Goal: Task Accomplishment & Management: Manage account settings

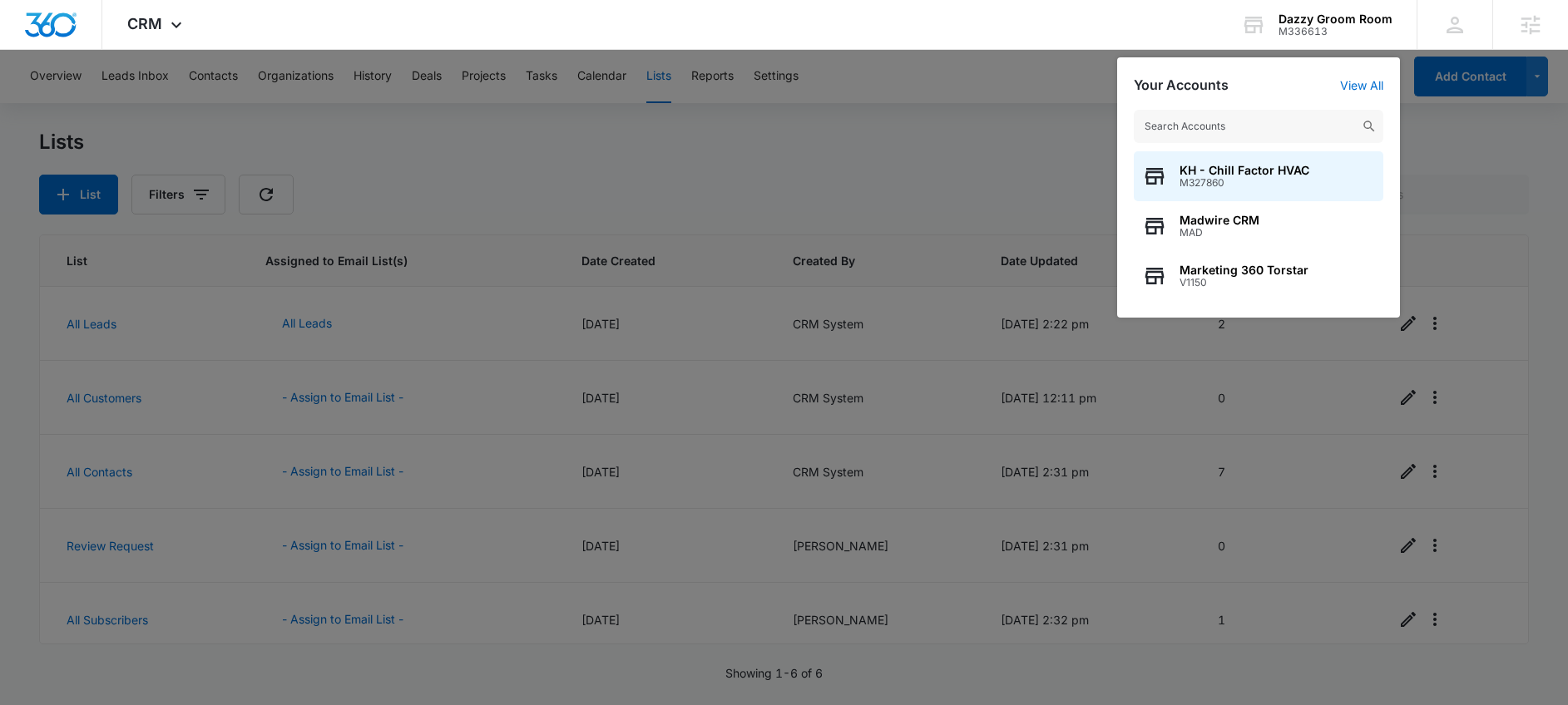
click at [854, 174] on div at bounding box center [784, 352] width 1568 height 705
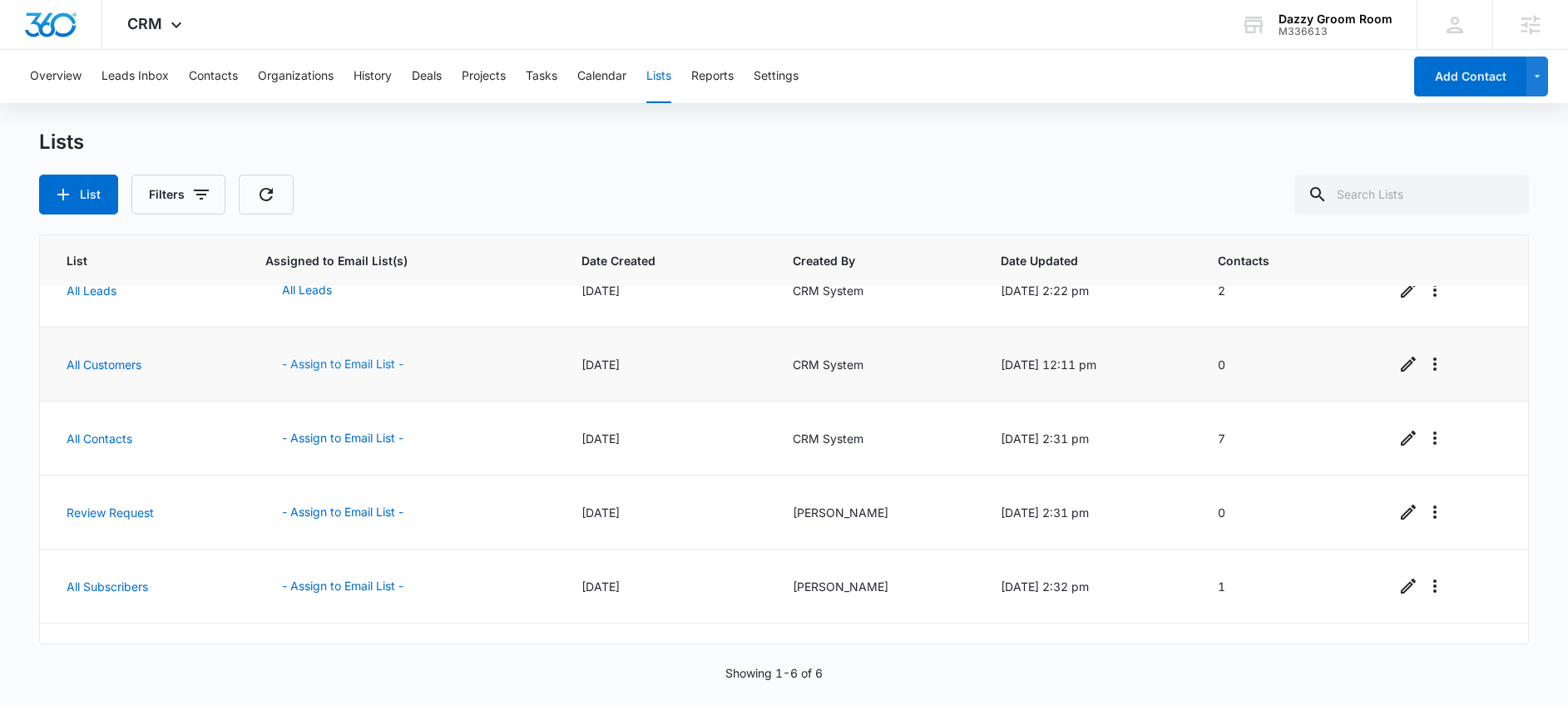
scroll to position [86, 0]
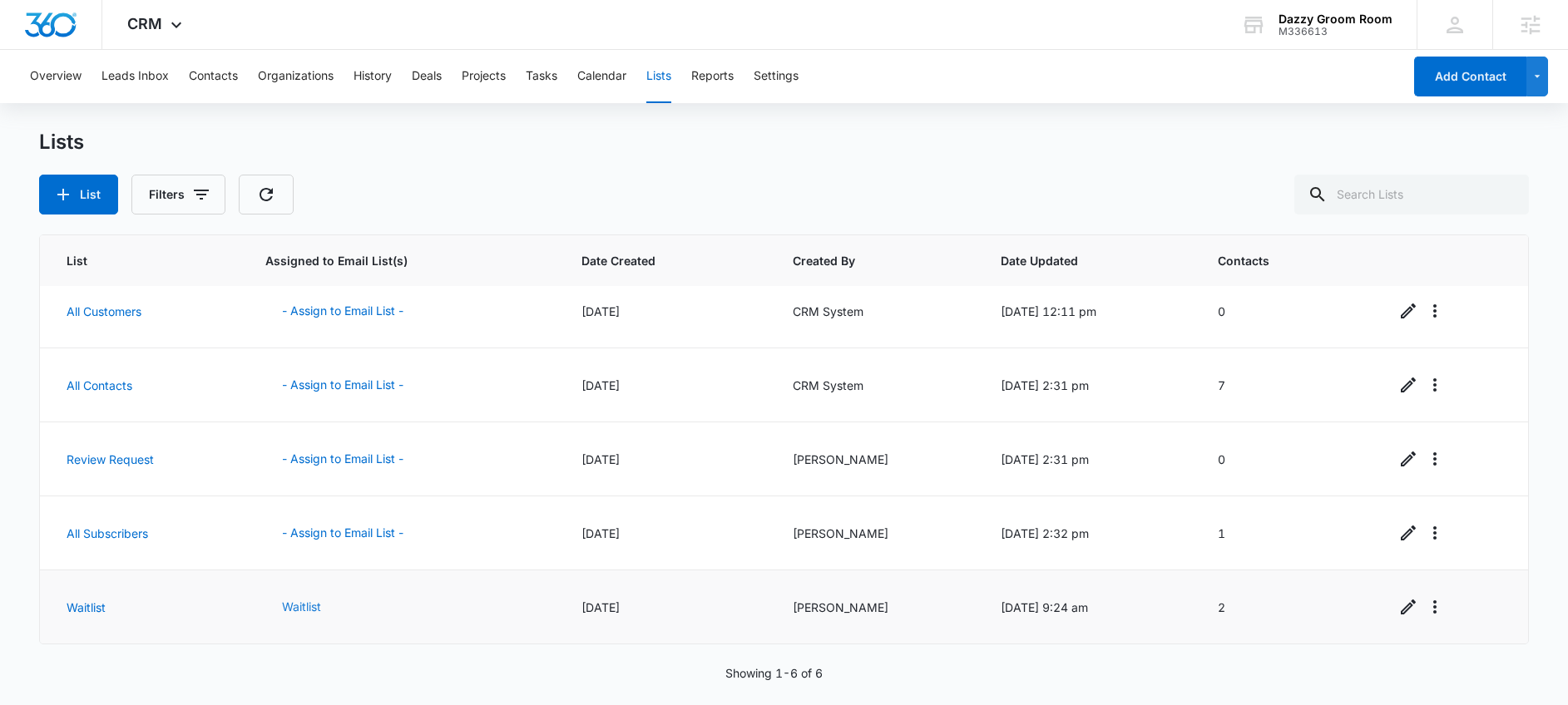
click at [294, 603] on button "Waitlist" at bounding box center [301, 607] width 72 height 40
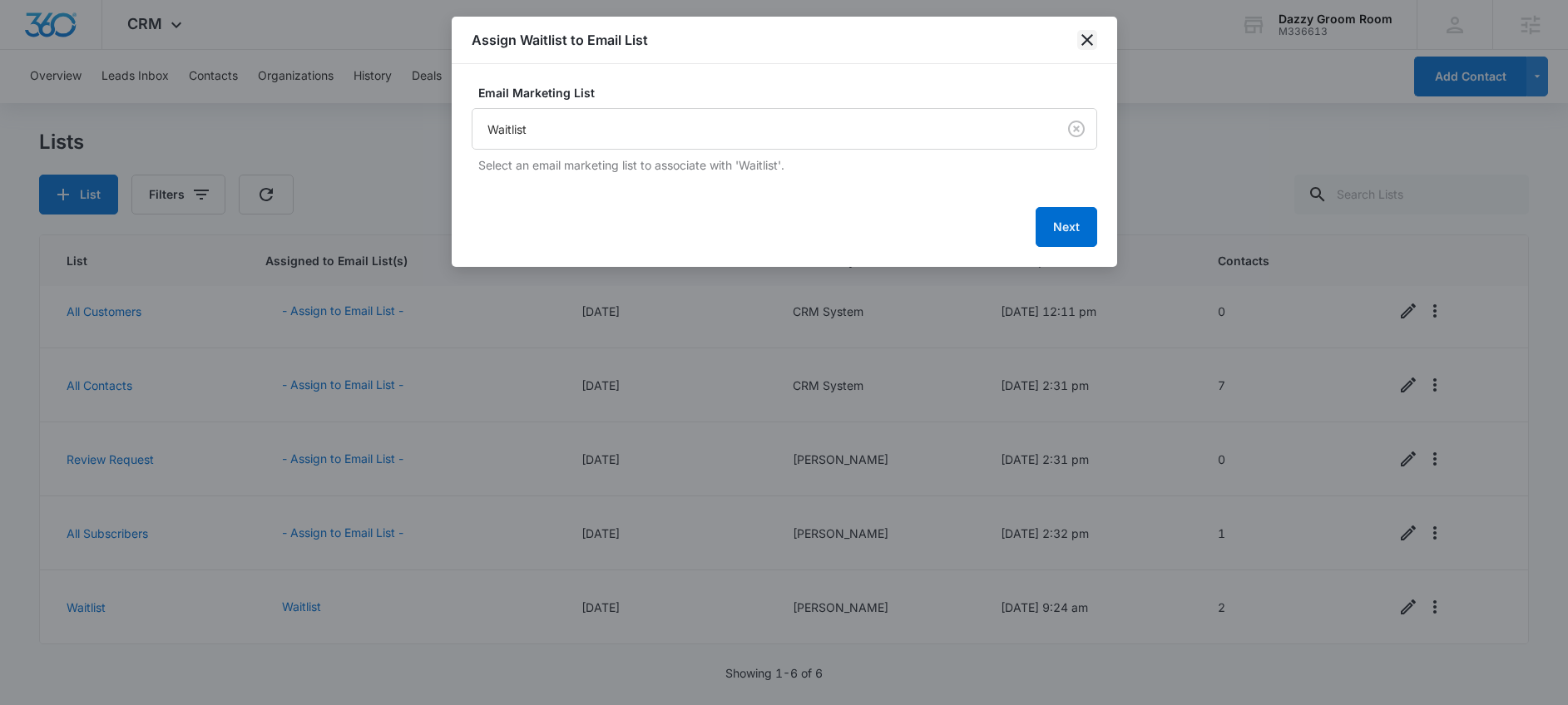
click at [1085, 30] on icon "close" at bounding box center [1087, 40] width 20 height 20
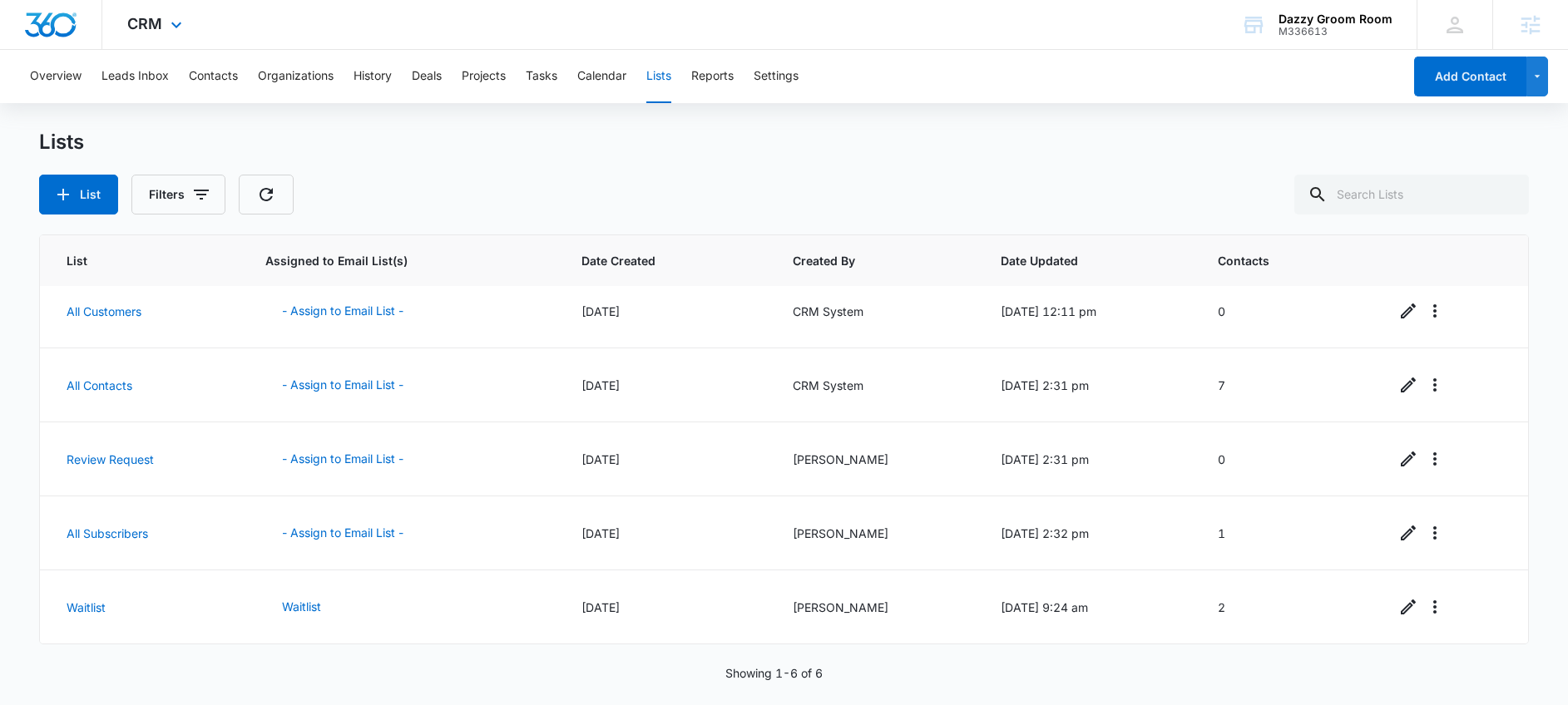
click at [176, 34] on div "CRM Apps Reputation Websites Forms CRM Email Social Shop Payments POS Content A…" at bounding box center [157, 24] width 109 height 49
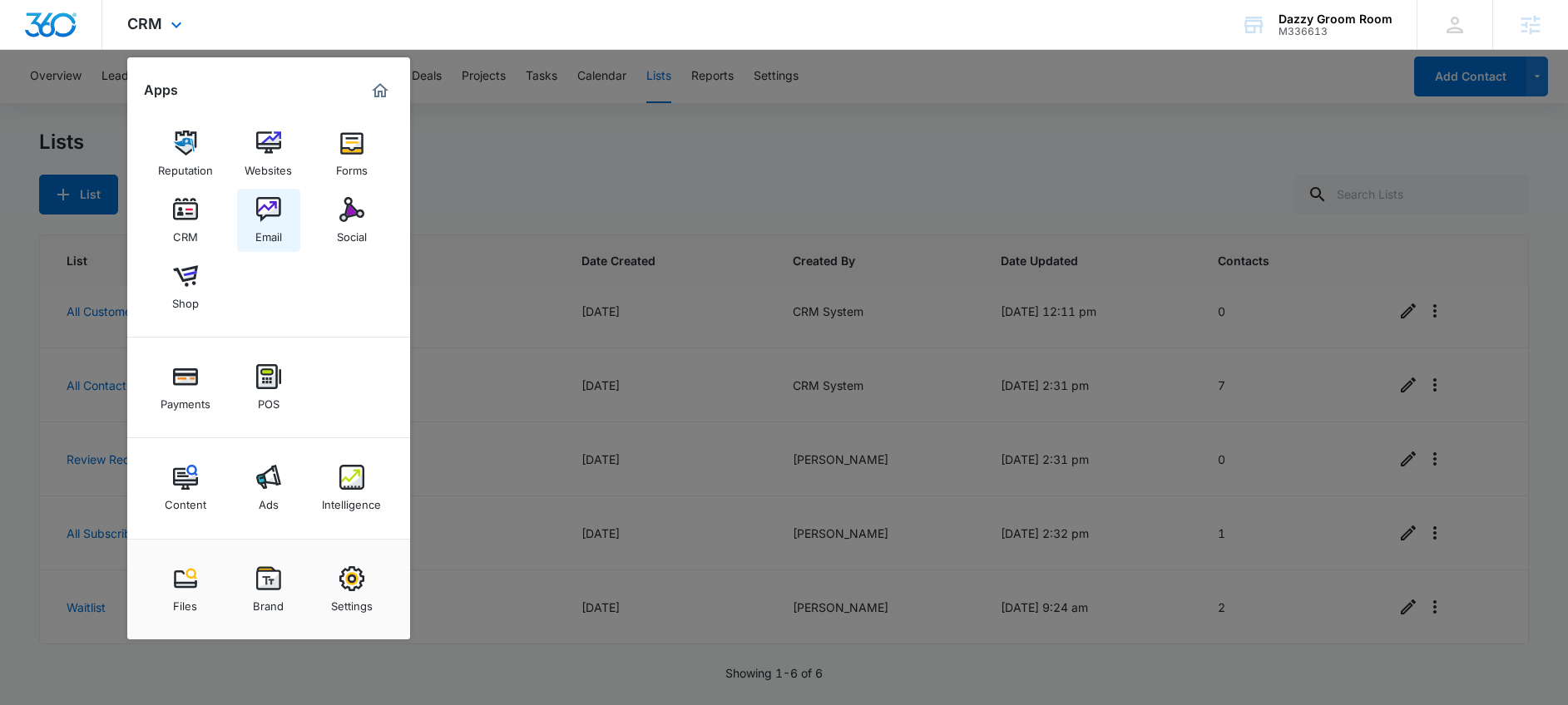
click at [262, 207] on img at bounding box center [268, 209] width 25 height 25
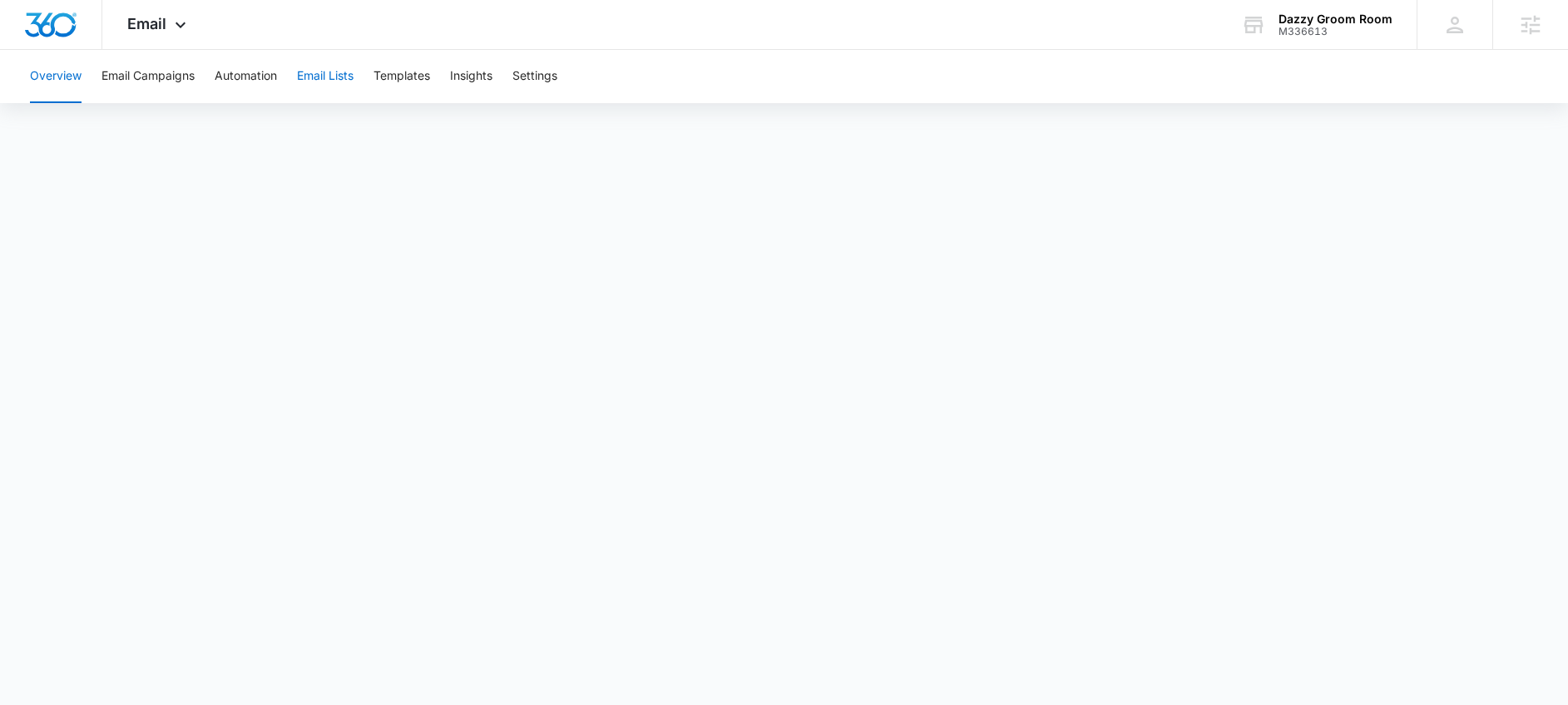
click at [332, 77] on button "Email Lists" at bounding box center [324, 76] width 57 height 53
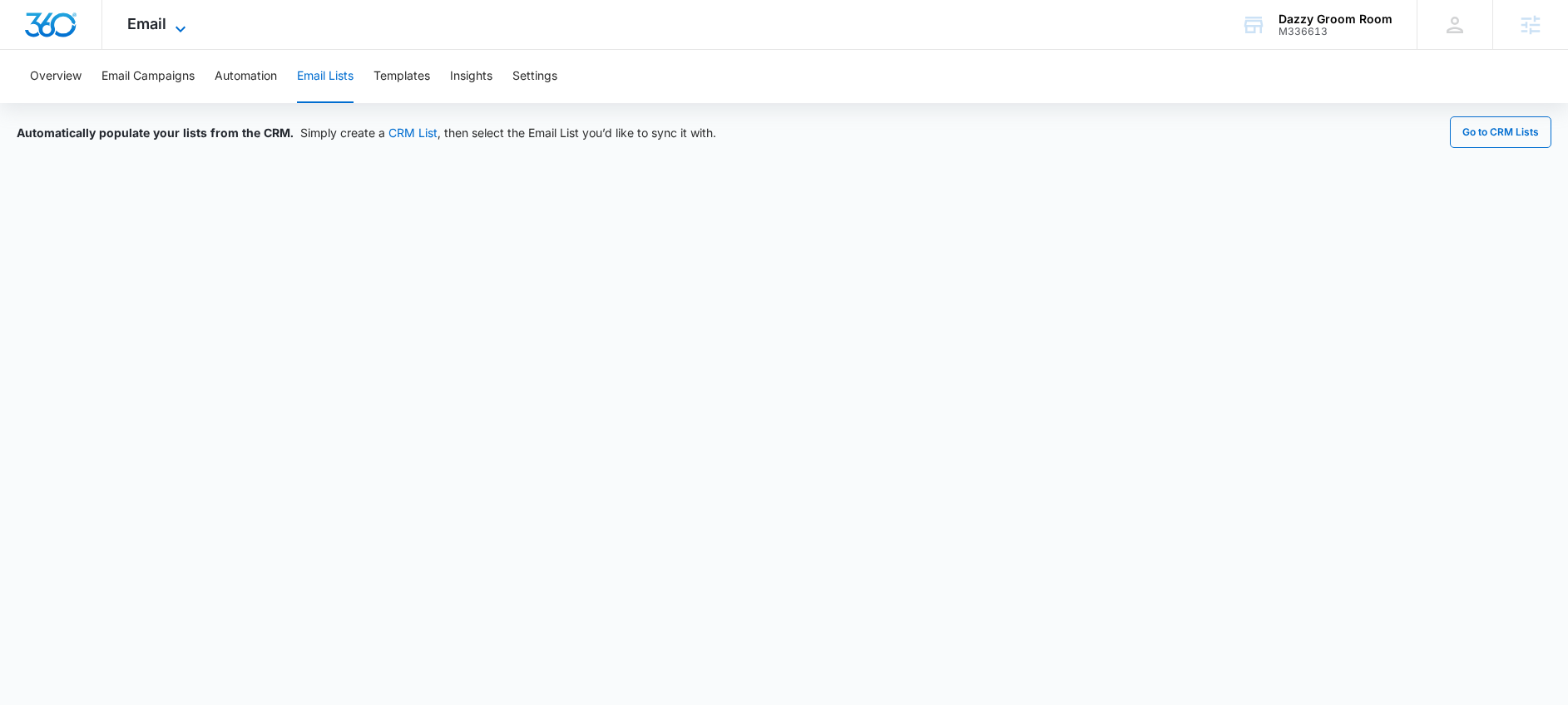
click at [135, 26] on span "Email" at bounding box center [146, 23] width 39 height 18
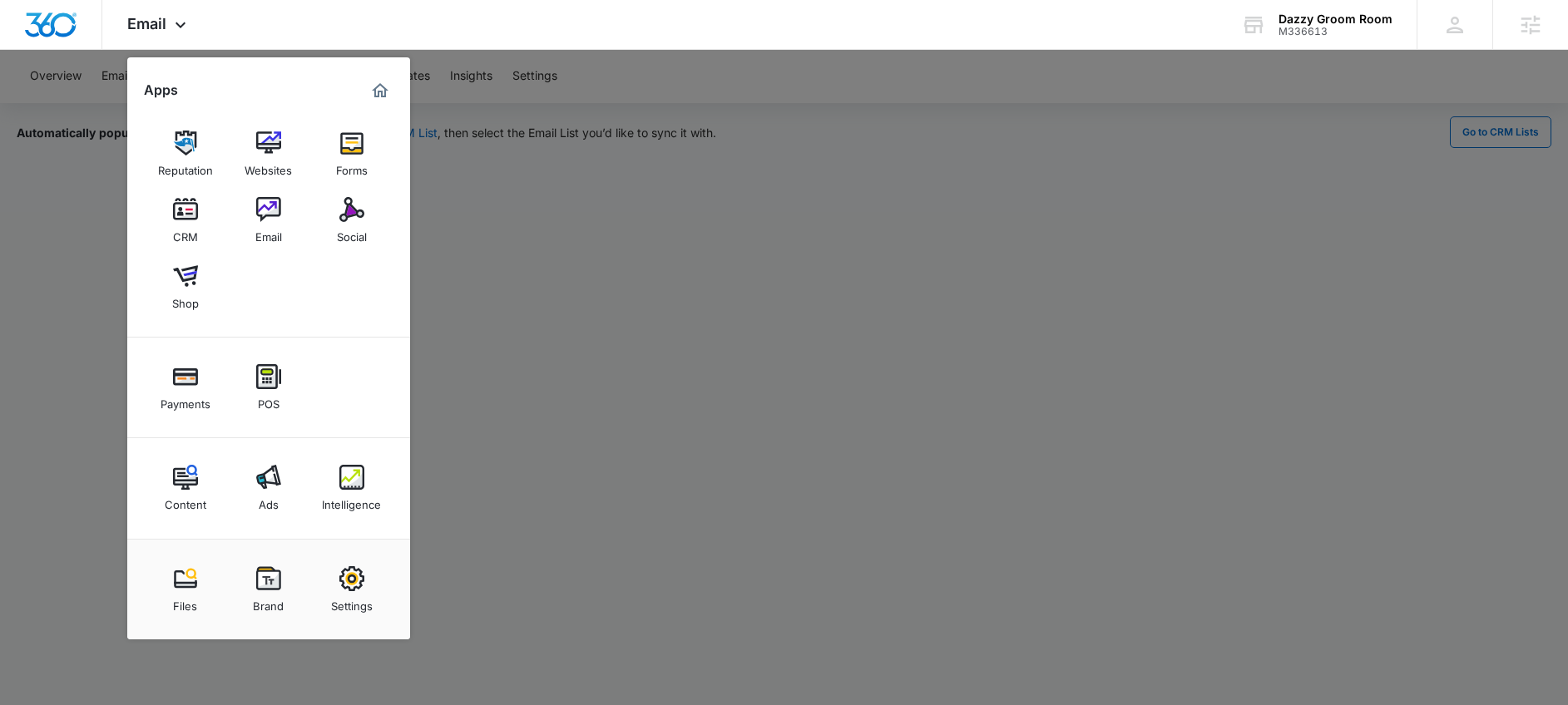
click at [622, 187] on div at bounding box center [784, 352] width 1568 height 705
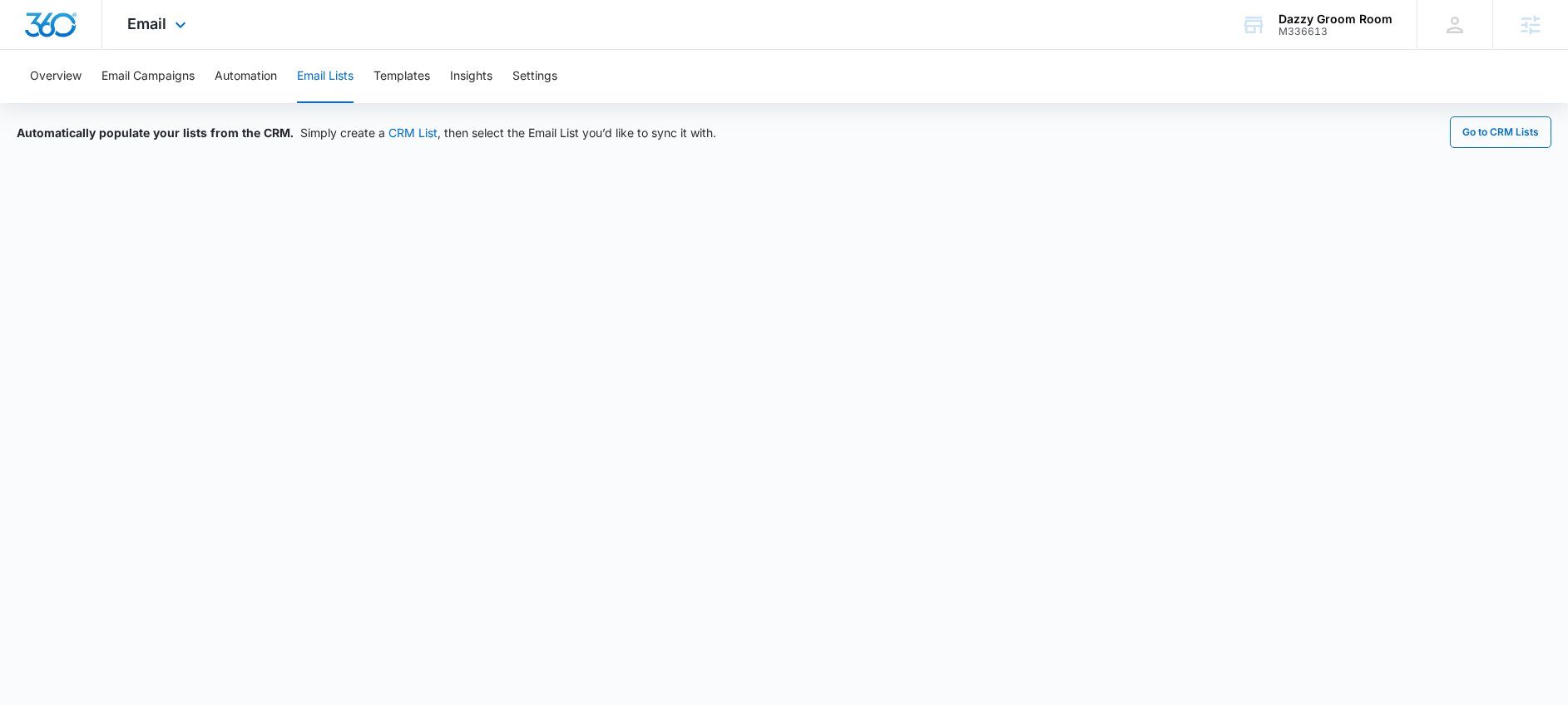
click at [161, 35] on div "Email Apps Reputation Websites Forms CRM Email Social Shop Payments POS Content…" at bounding box center [158, 24] width 113 height 49
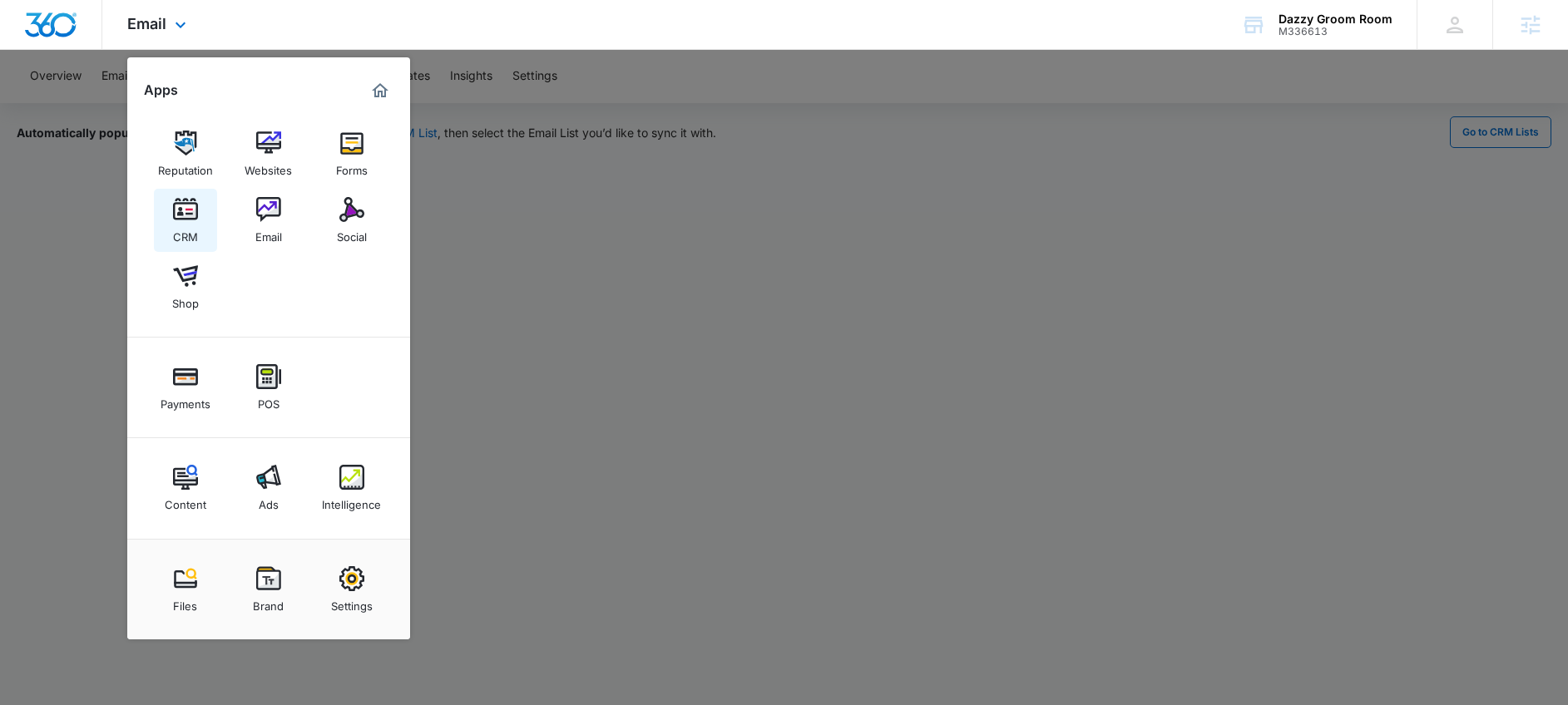
click at [199, 215] on link "CRM" at bounding box center [185, 220] width 63 height 63
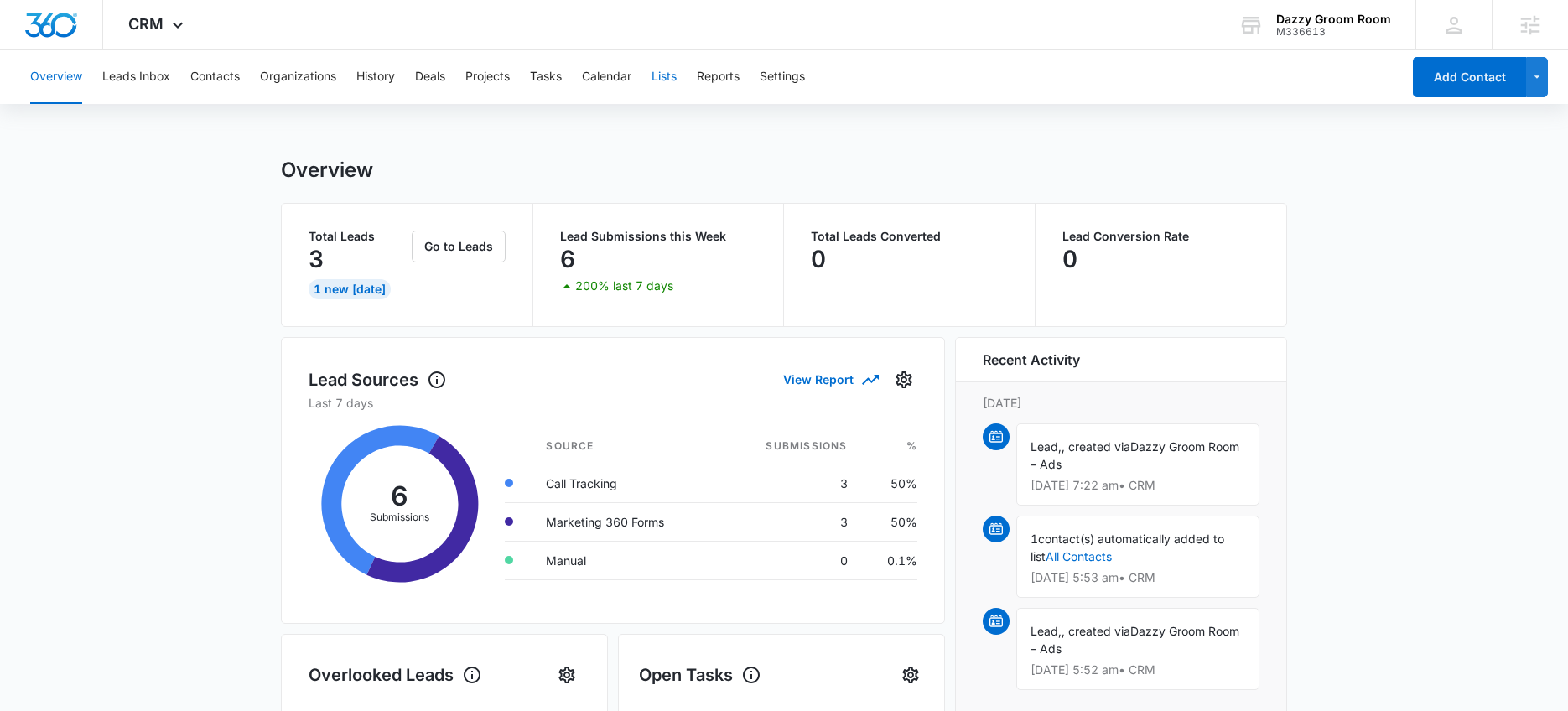
click at [657, 78] on button "Lists" at bounding box center [663, 77] width 25 height 53
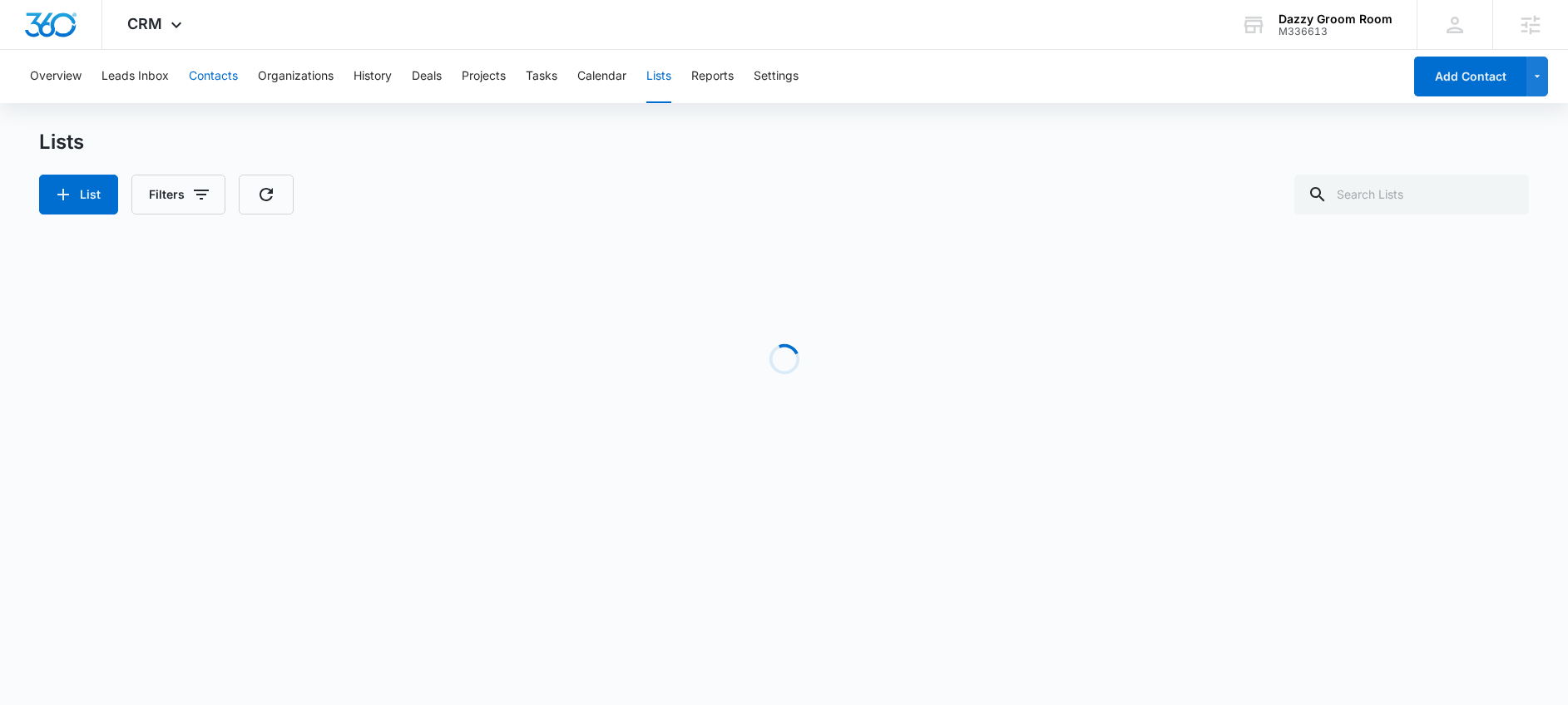
click at [198, 71] on button "Contacts" at bounding box center [213, 76] width 49 height 53
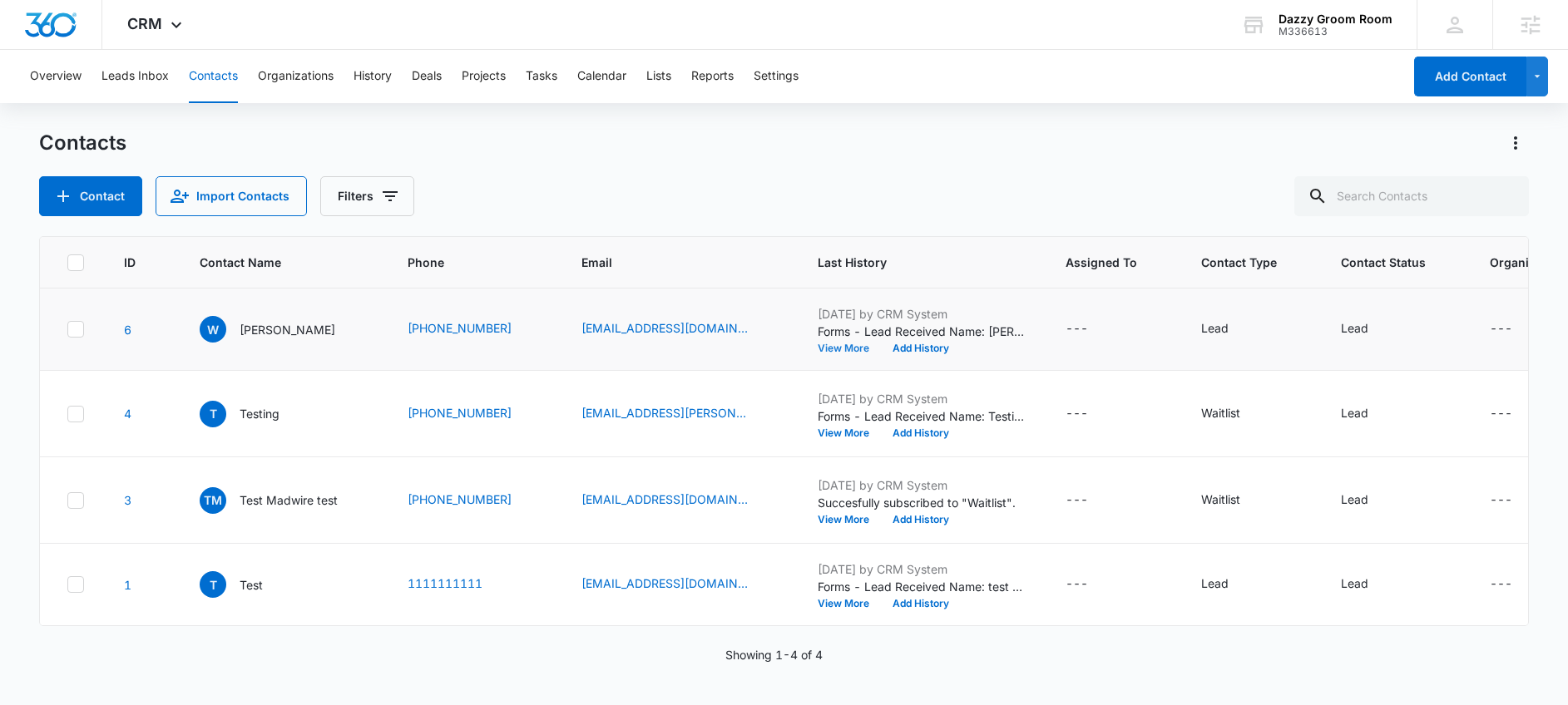
click at [836, 351] on button "View More" at bounding box center [849, 348] width 63 height 10
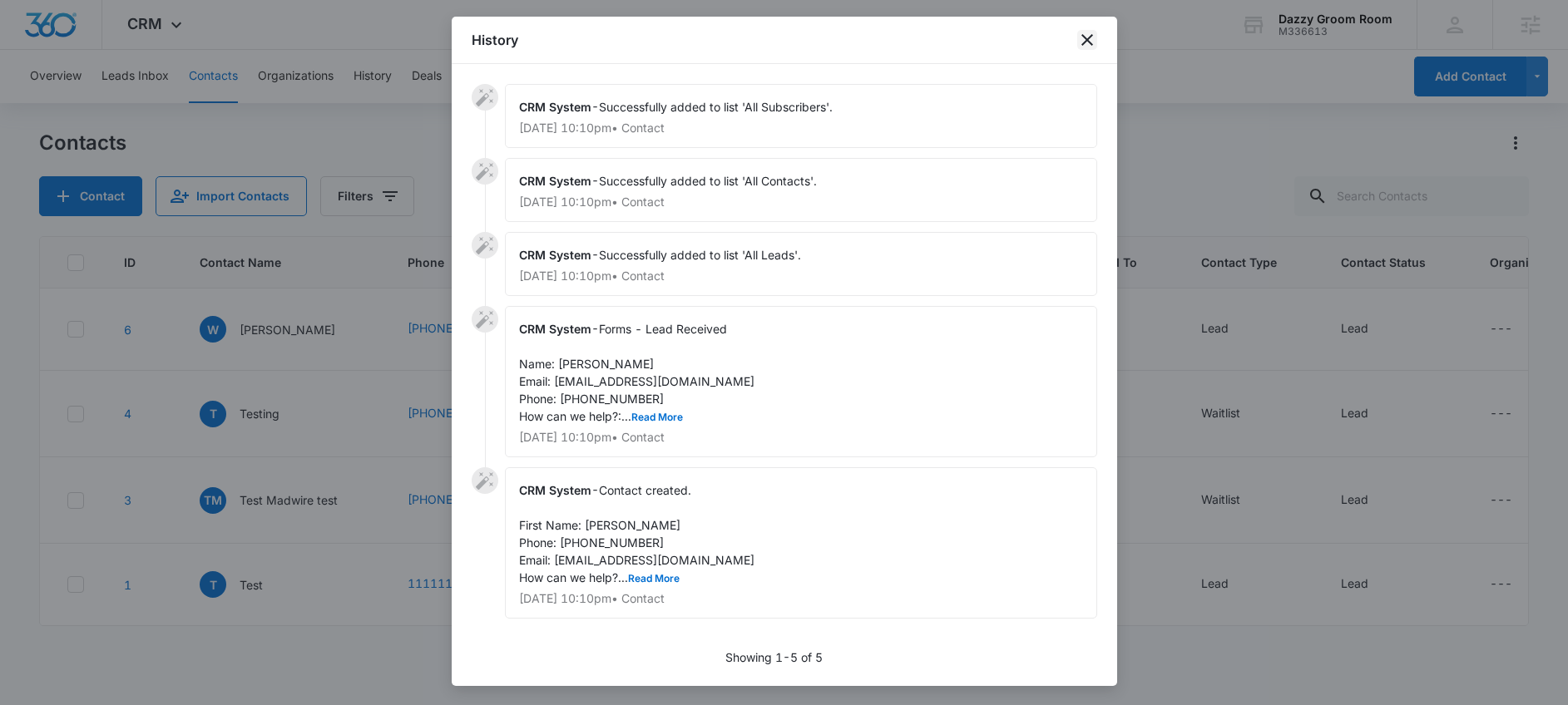
click at [1090, 41] on icon "close" at bounding box center [1087, 40] width 20 height 20
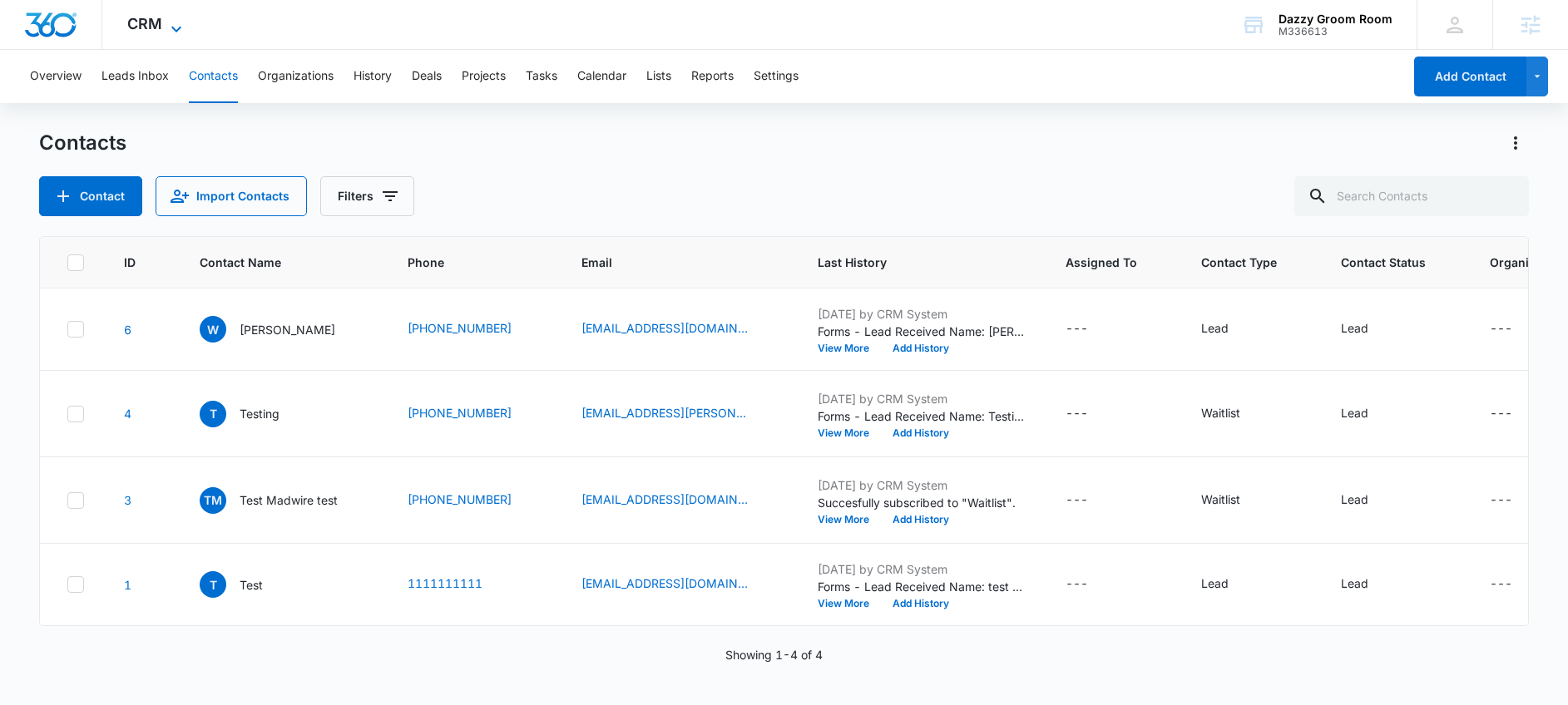
click at [172, 19] on icon at bounding box center [177, 30] width 20 height 20
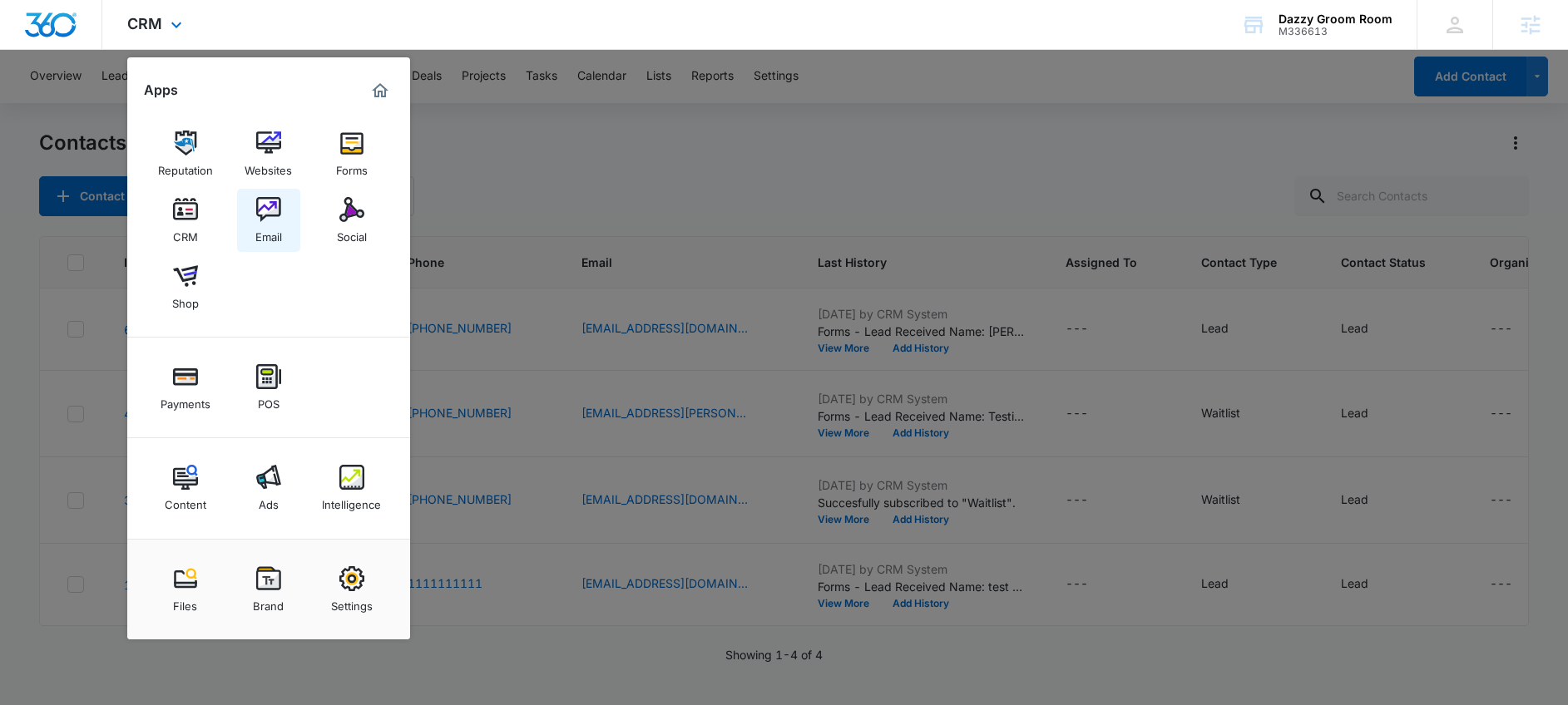
click at [264, 219] on img at bounding box center [268, 209] width 25 height 25
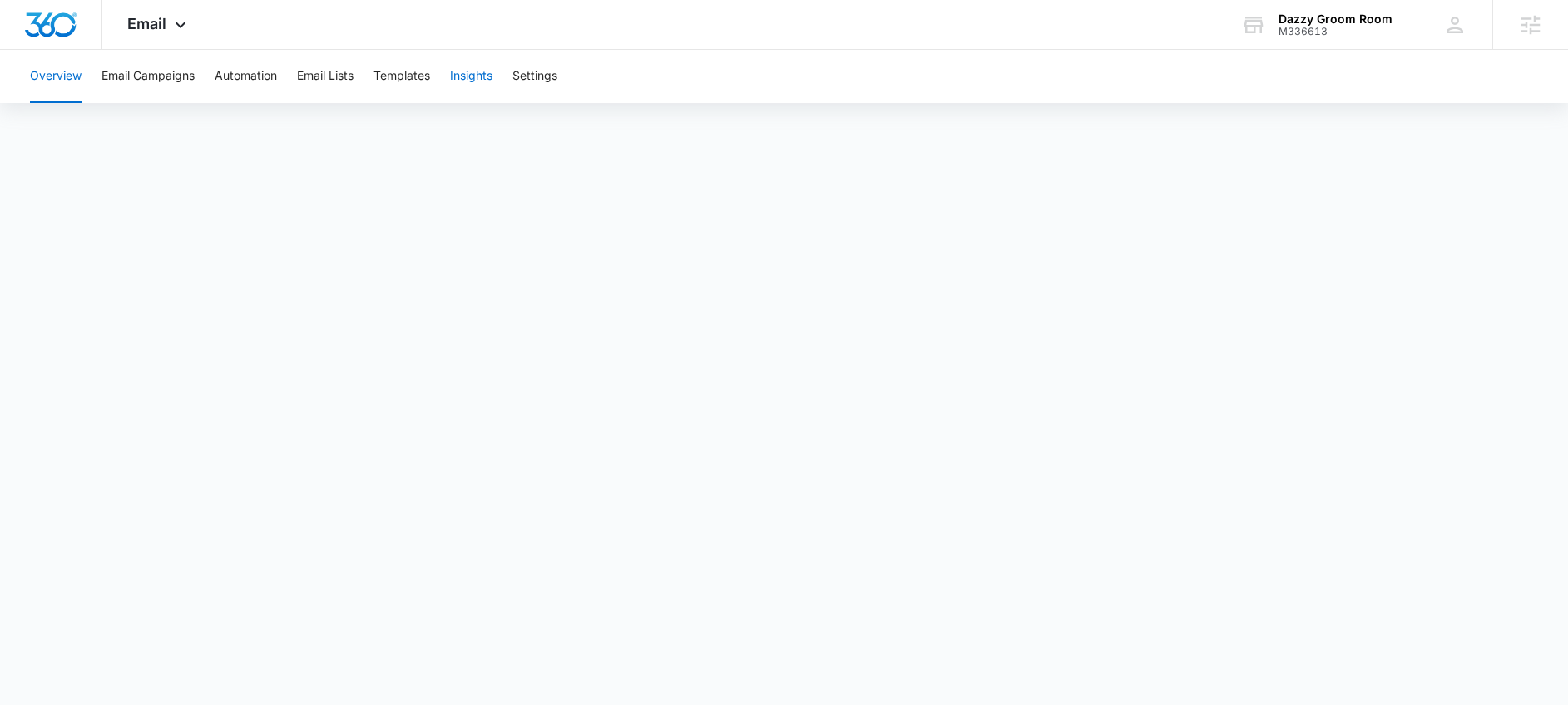
click at [474, 75] on button "Insights" at bounding box center [472, 76] width 43 height 53
click at [271, 66] on button "Automation" at bounding box center [246, 76] width 62 height 53
click at [158, 74] on button "Email Campaigns" at bounding box center [148, 76] width 94 height 53
click at [159, 27] on span "Email" at bounding box center [146, 23] width 39 height 18
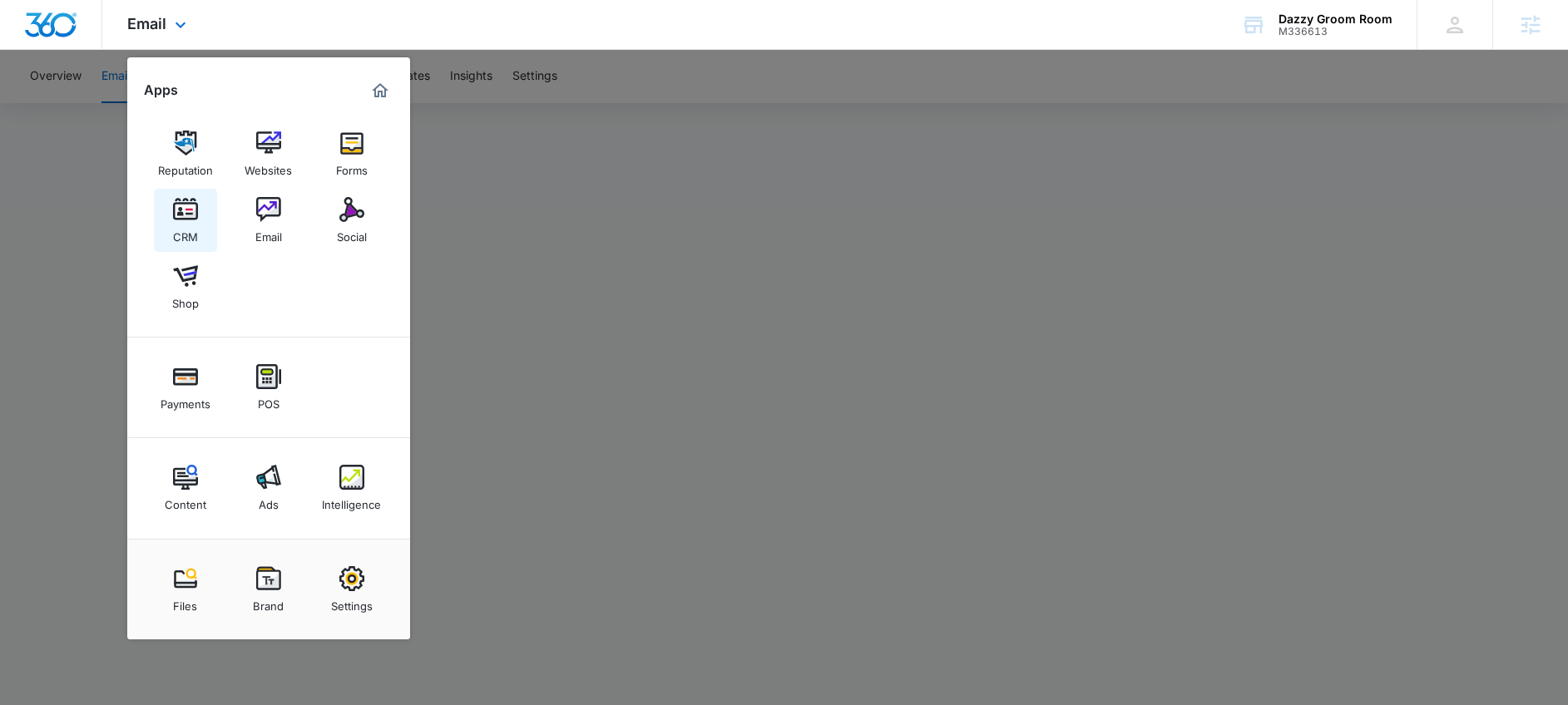
click at [193, 208] on img at bounding box center [185, 209] width 25 height 25
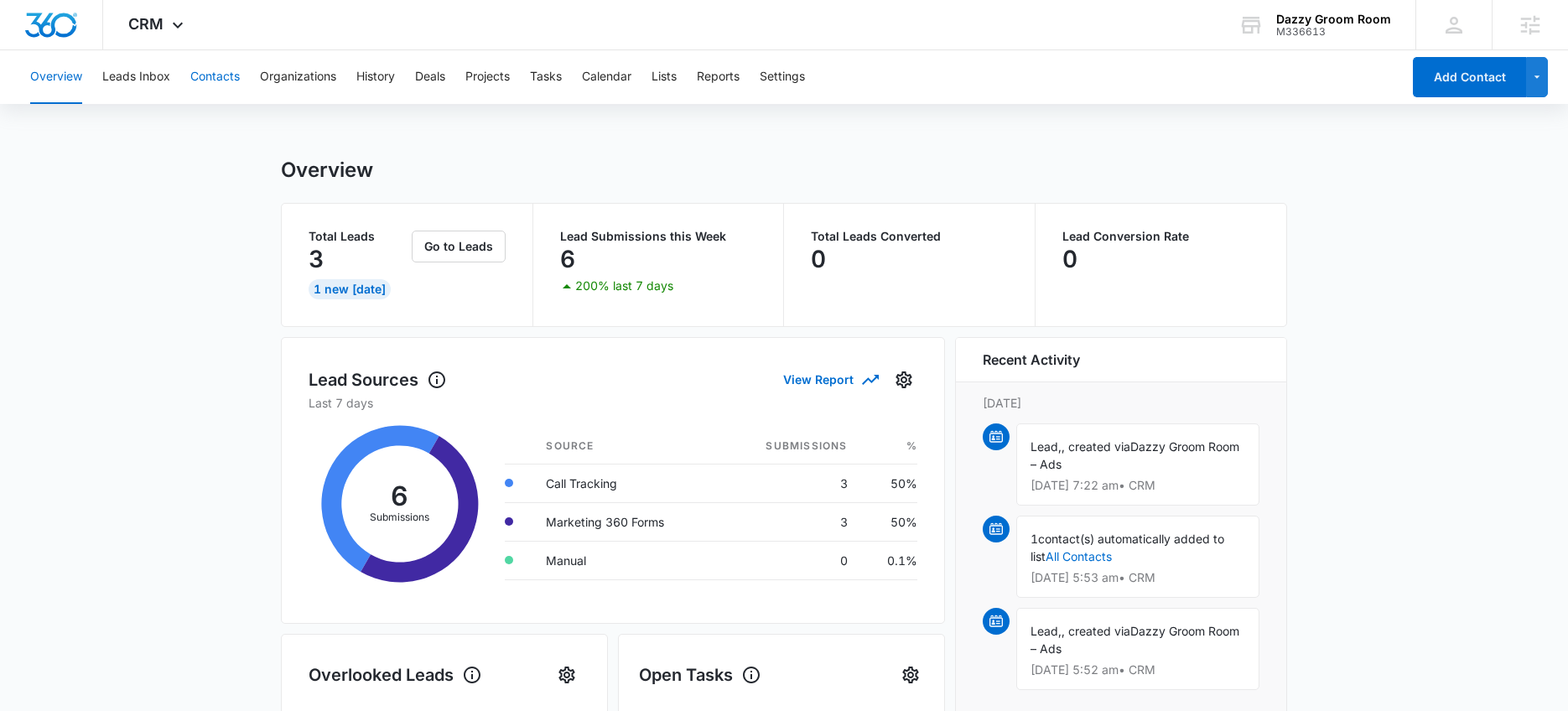
drag, startPoint x: 232, startPoint y: 75, endPoint x: 249, endPoint y: 86, distance: 20.2
click at [237, 86] on button "Contacts" at bounding box center [215, 77] width 50 height 53
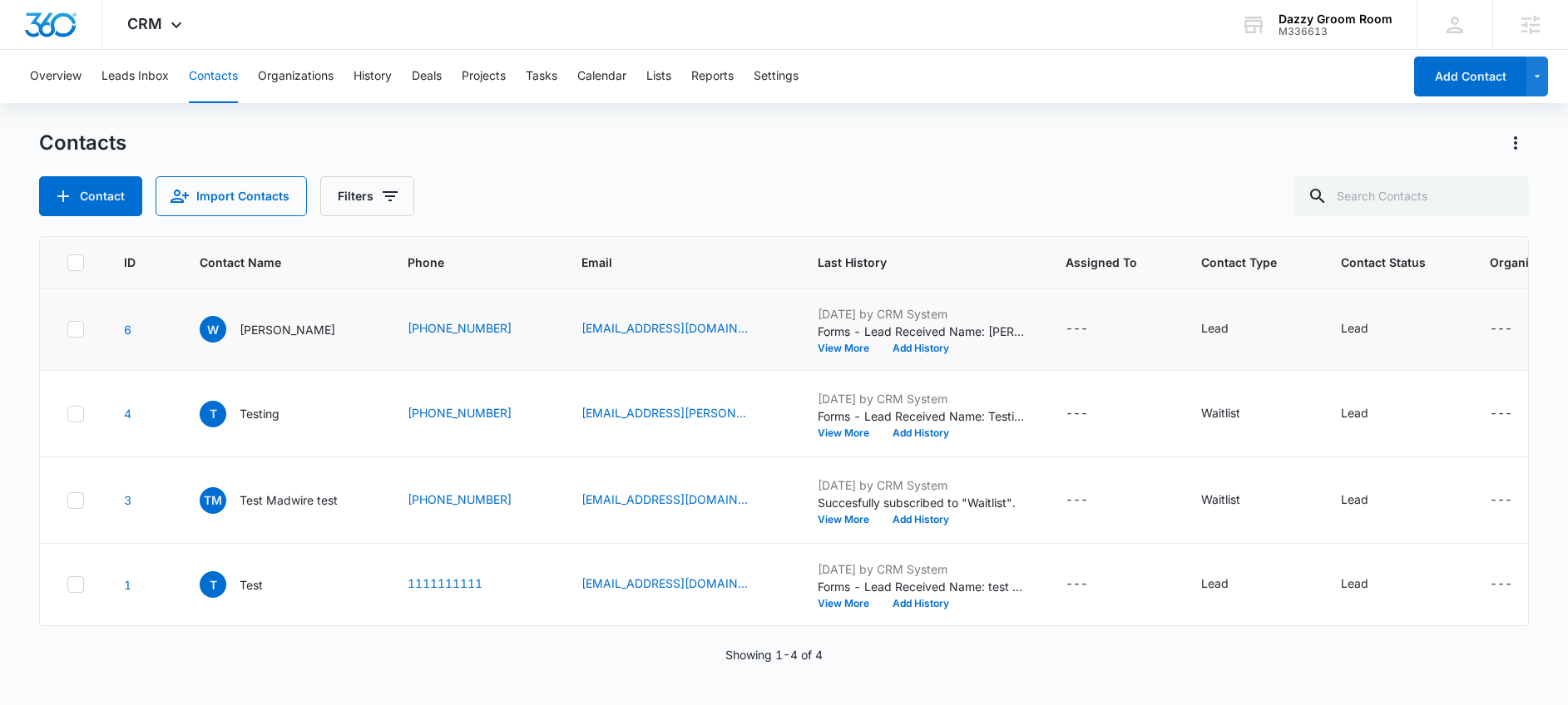
click at [321, 335] on div "W Wyatt" at bounding box center [283, 329] width 168 height 27
click at [232, 334] on div "W Wyatt" at bounding box center [267, 329] width 135 height 27
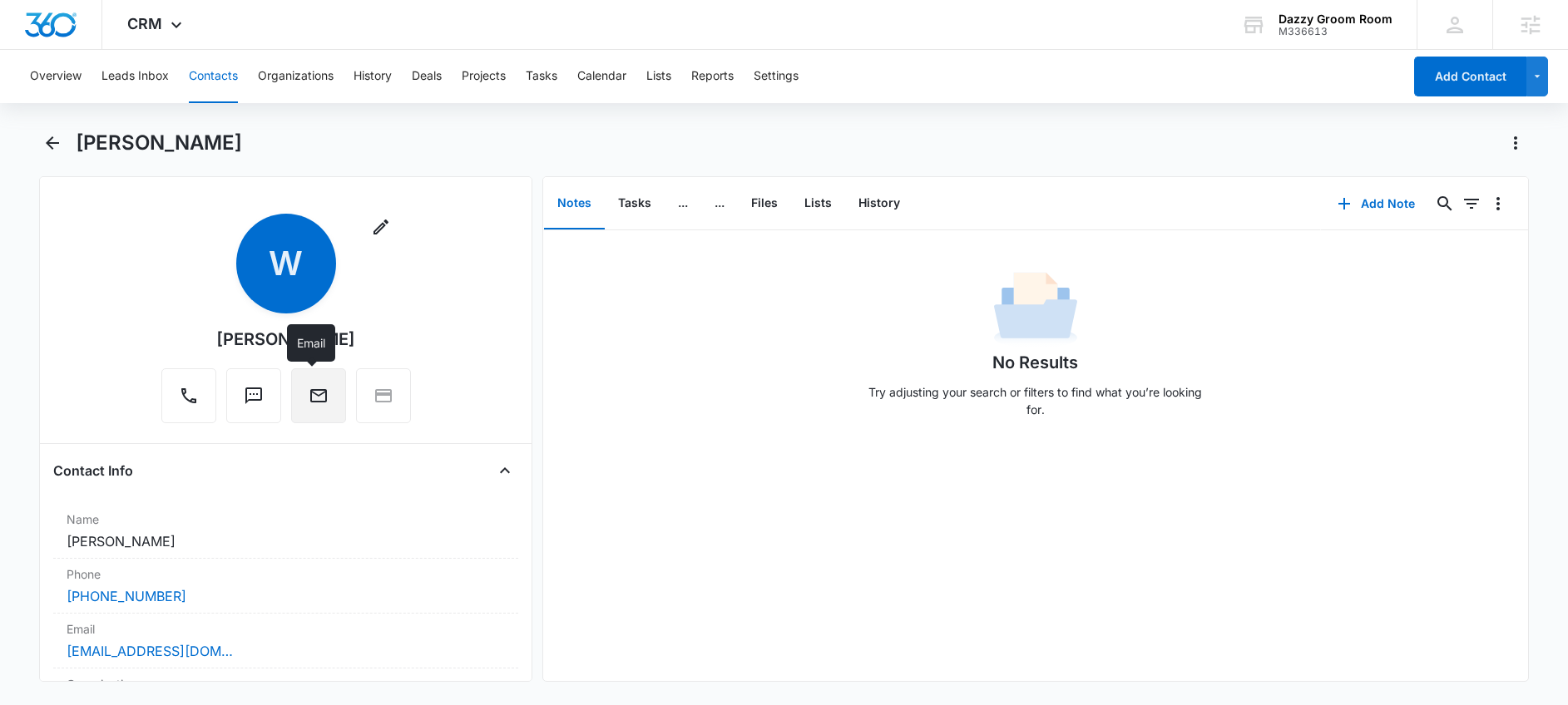
click at [319, 385] on icon "Email" at bounding box center [319, 396] width 20 height 20
click at [1026, 126] on div "Overview Leads Inbox Contacts Organizations History Deals Projects Tasks Calend…" at bounding box center [784, 376] width 1568 height 652
click at [167, 25] on icon at bounding box center [177, 30] width 20 height 20
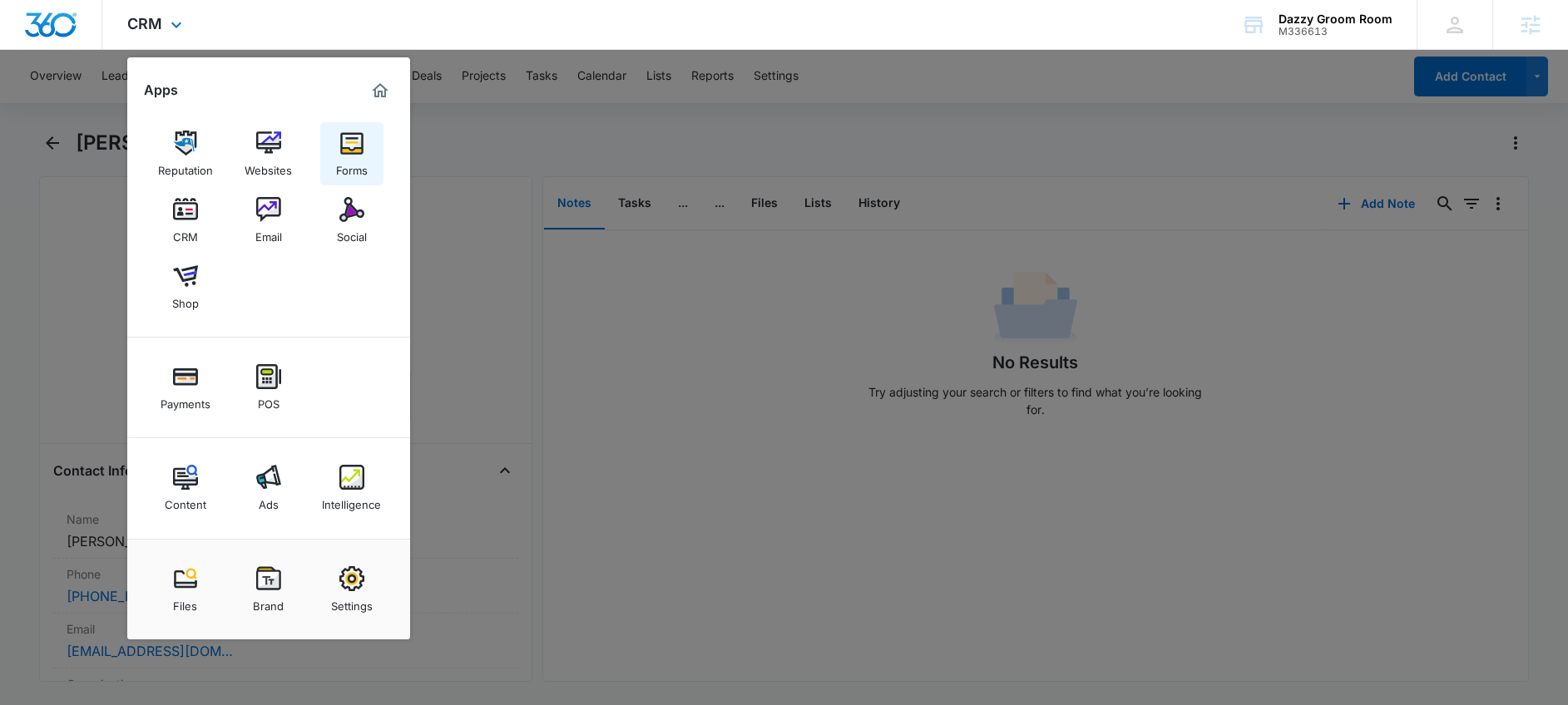
click at [359, 166] on div "Forms" at bounding box center [352, 166] width 32 height 21
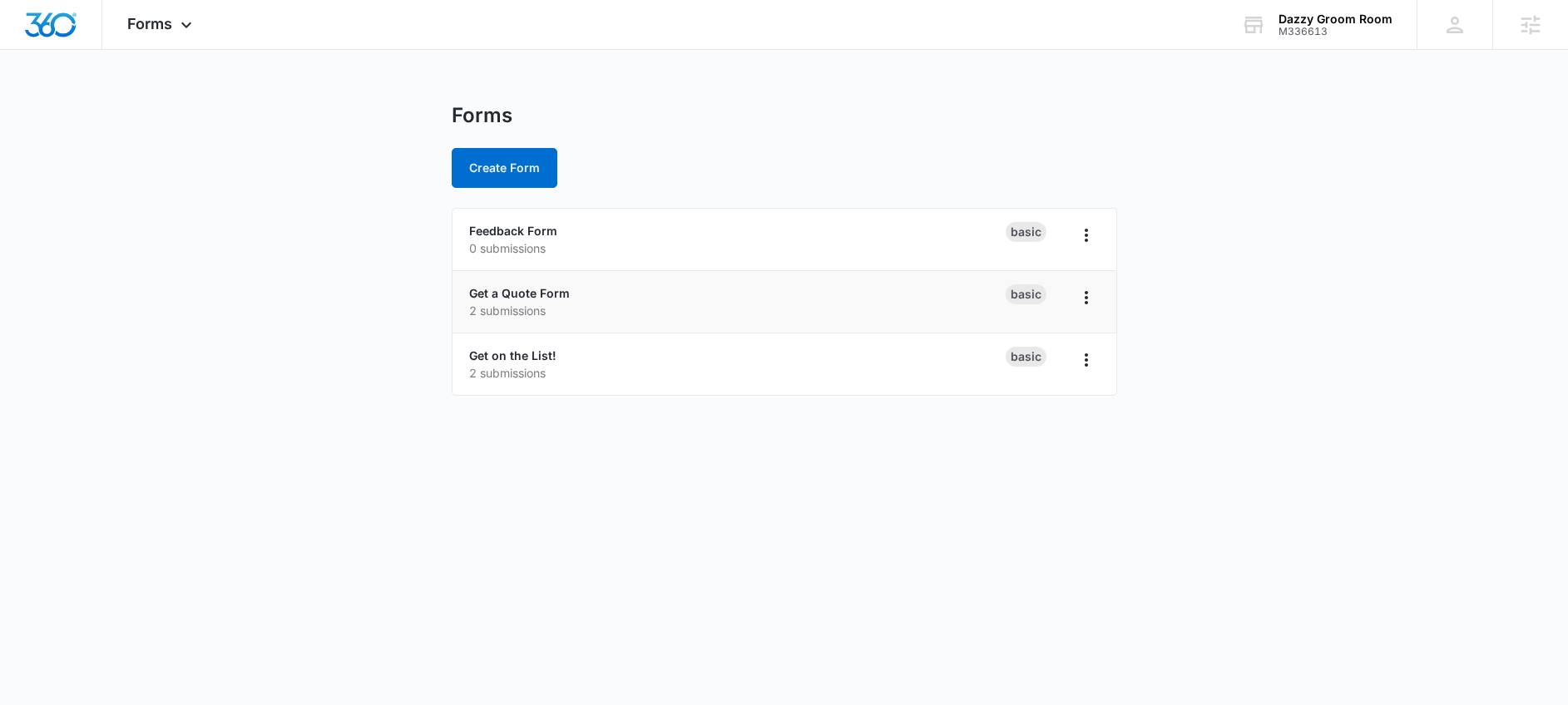
click at [515, 284] on div "Get a Quote Form 2 submissions" at bounding box center [737, 302] width 537 height 35
click at [516, 296] on link "Get a Quote Form" at bounding box center [519, 293] width 101 height 14
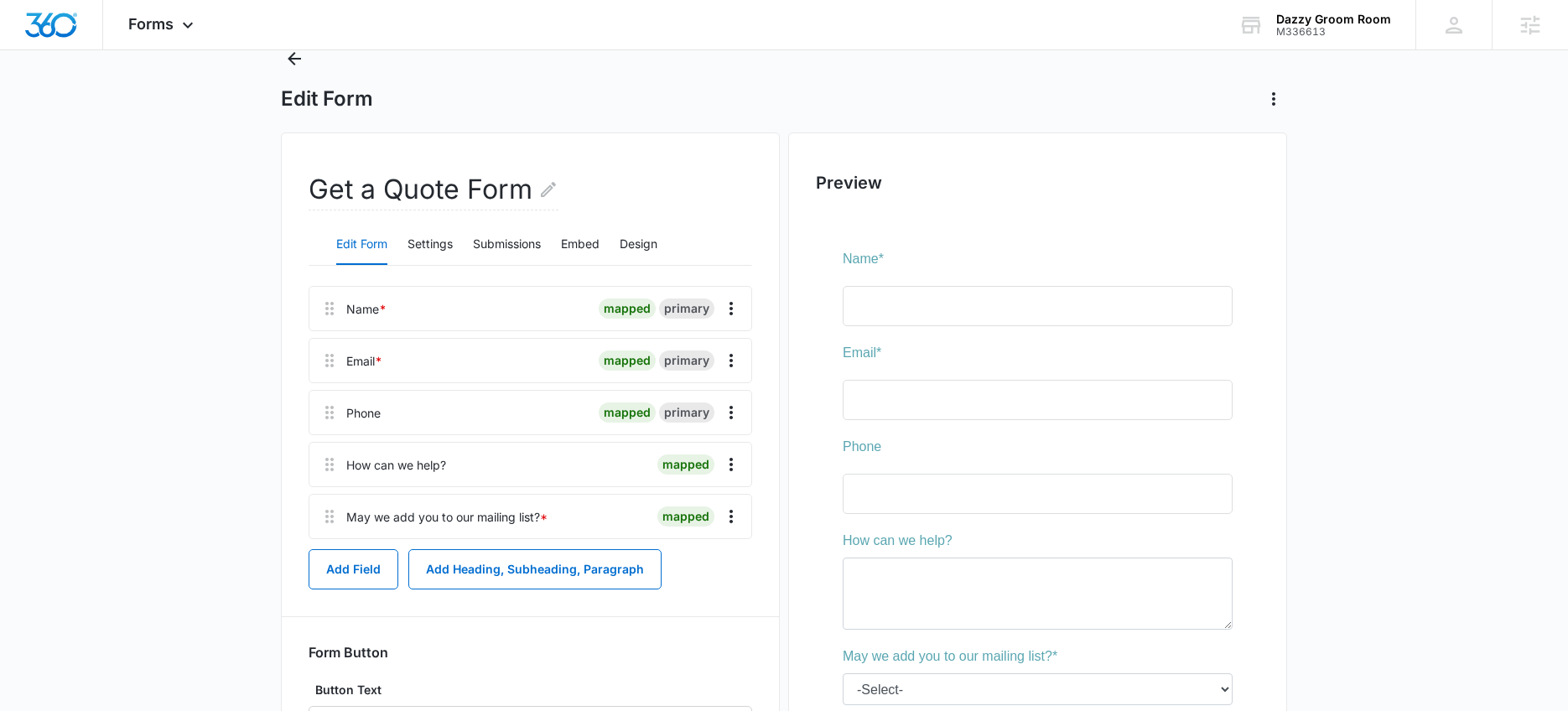
scroll to position [231, 0]
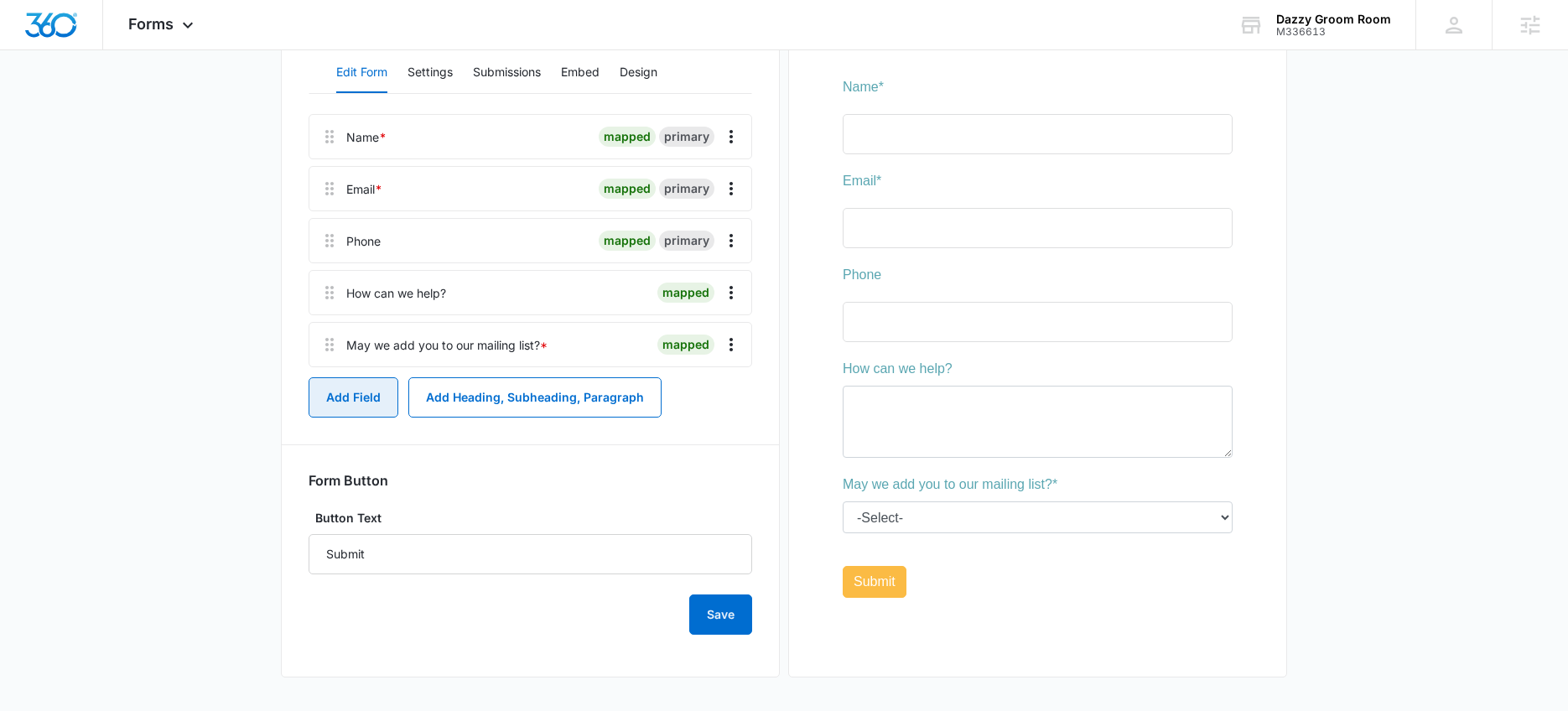
click at [348, 389] on button "Add Field" at bounding box center [353, 397] width 90 height 40
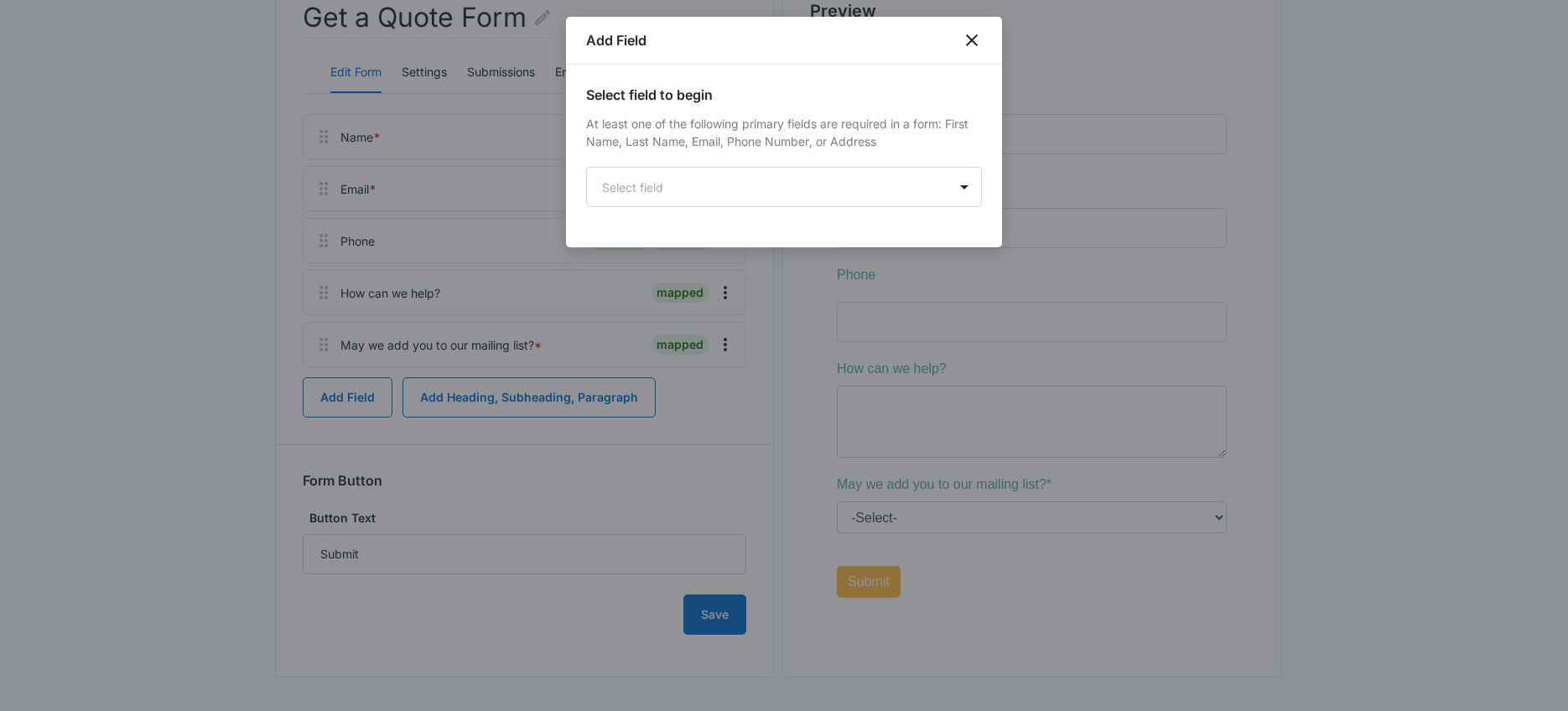
click at [748, 164] on div "Select field to begin At least one of the following primary fields are required…" at bounding box center [784, 146] width 396 height 122
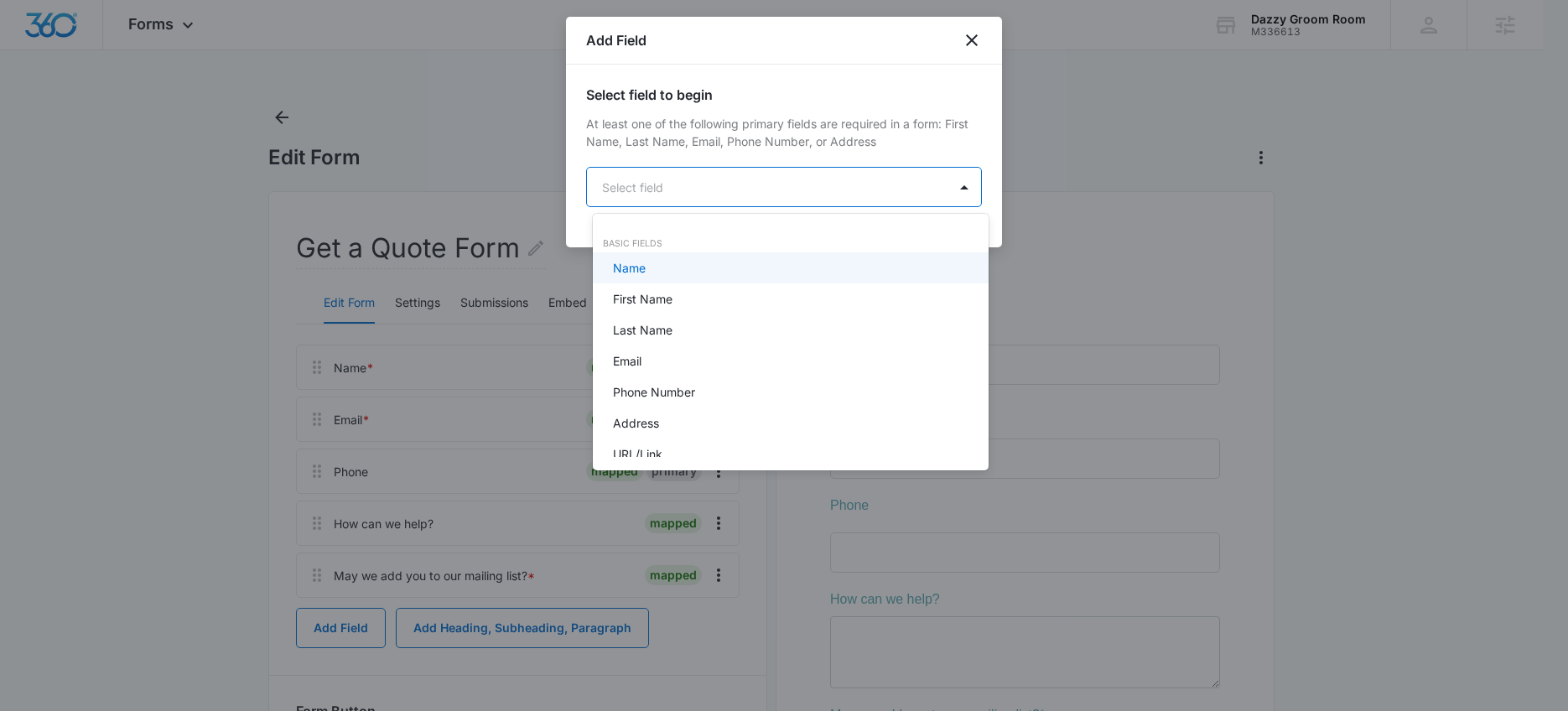
scroll to position [0, 0]
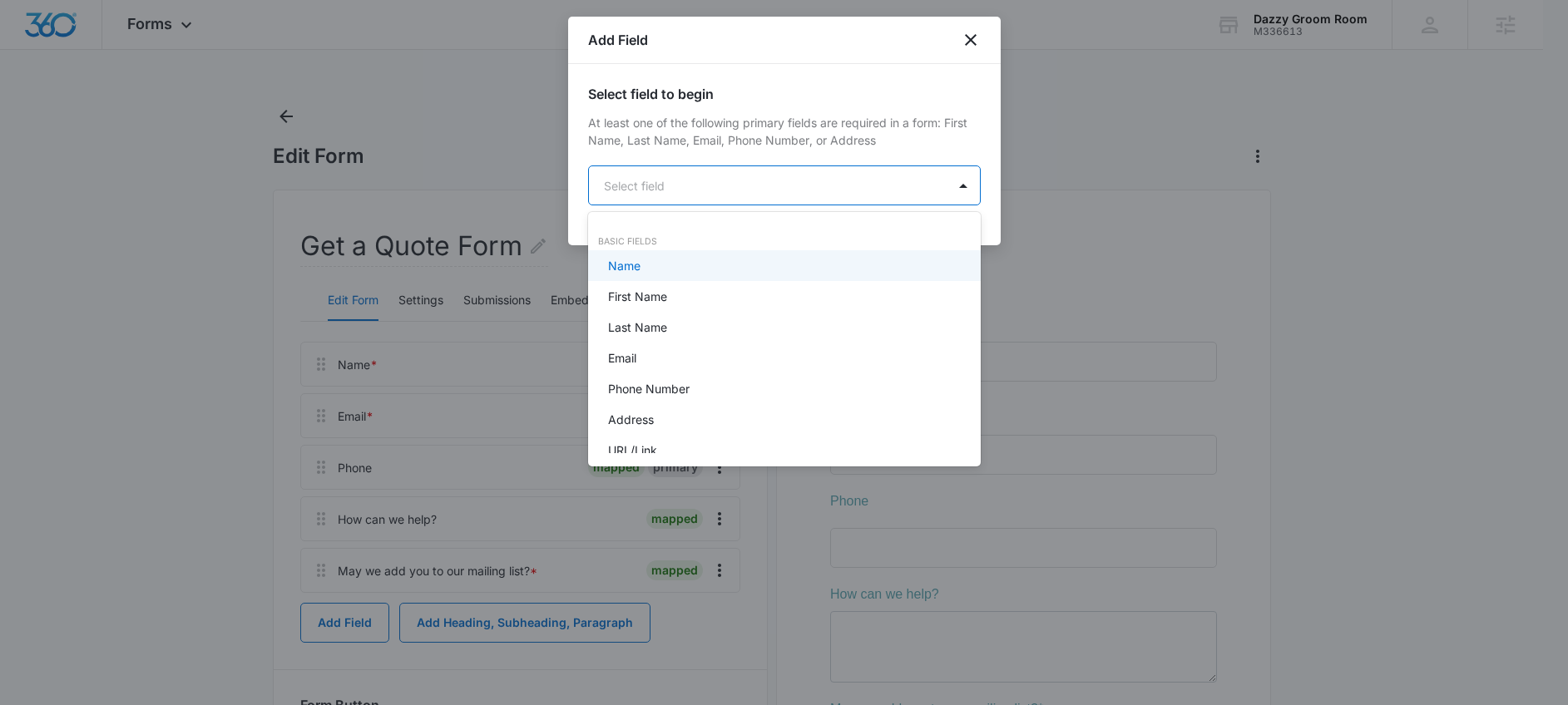
click at [739, 168] on body "Forms Apps Reputation Websites Forms CRM Email Social Shop Payments POS Content…" at bounding box center [784, 352] width 1568 height 705
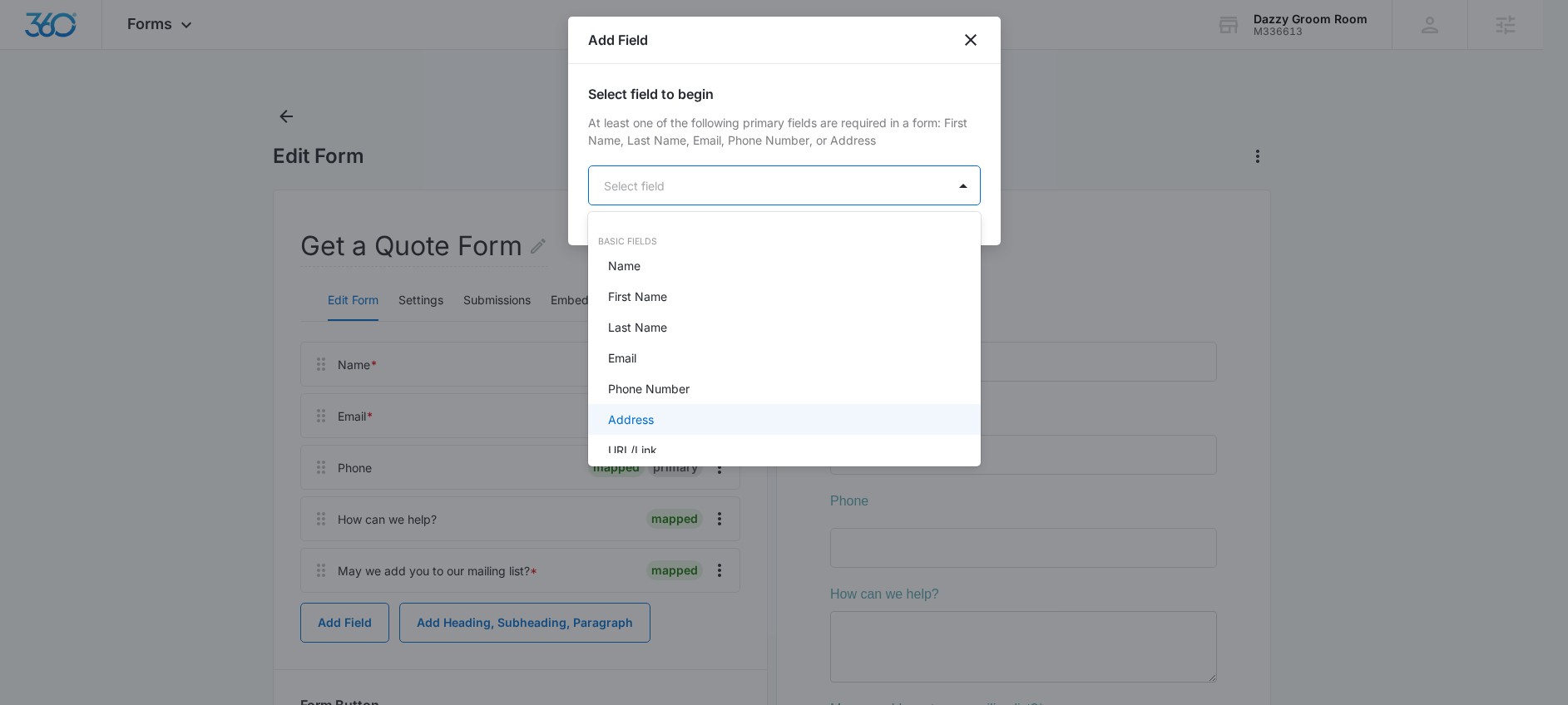
click at [676, 419] on div "Address" at bounding box center [782, 419] width 349 height 18
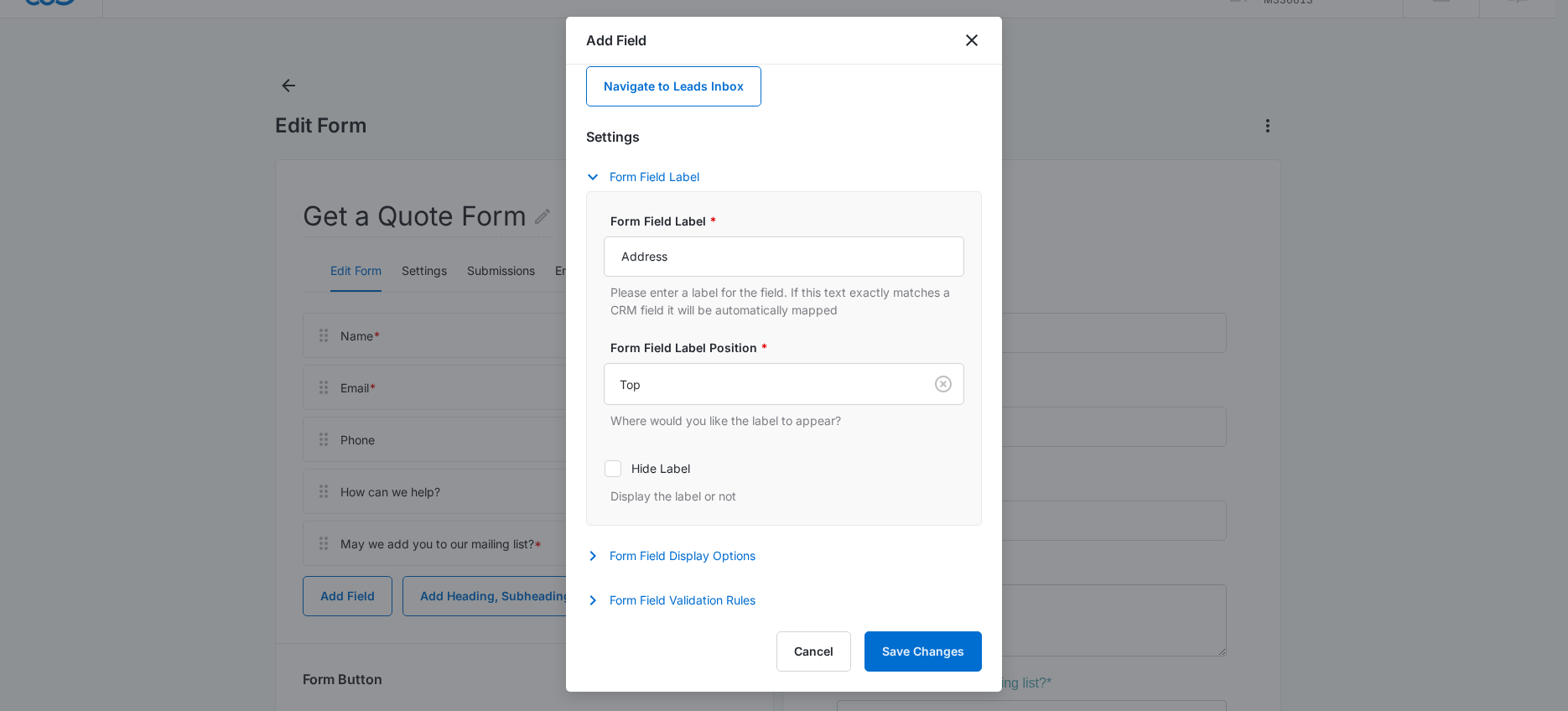
scroll to position [36, 0]
click at [636, 538] on div "Settings Form Field Label Form Field Label * Address Please enter a label for t…" at bounding box center [784, 371] width 396 height 488
click at [636, 544] on div "Settings Form Field Label Form Field Label * Address Please enter a label for t…" at bounding box center [784, 371] width 396 height 488
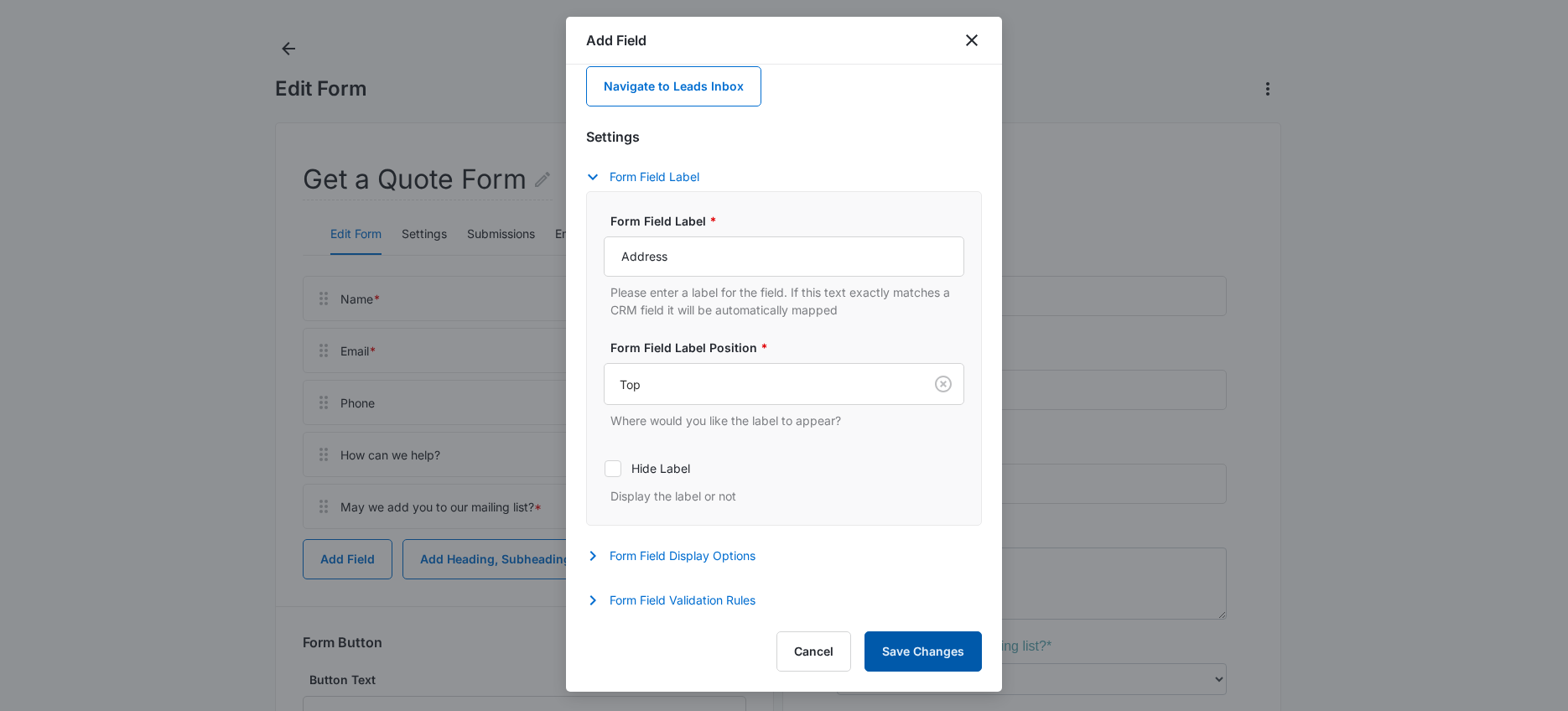
scroll to position [69, 0]
click at [962, 640] on button "Save Changes" at bounding box center [923, 651] width 118 height 40
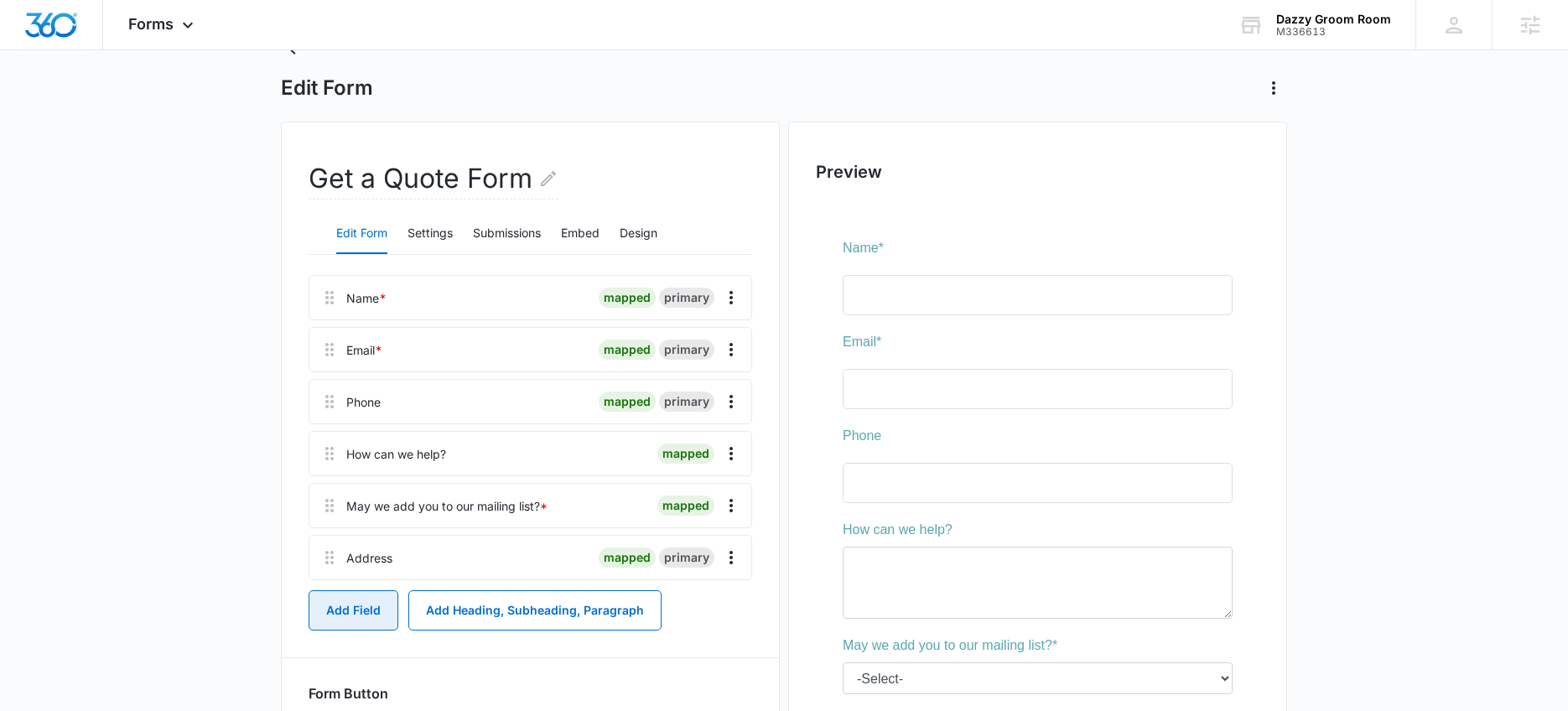
scroll to position [70, 0]
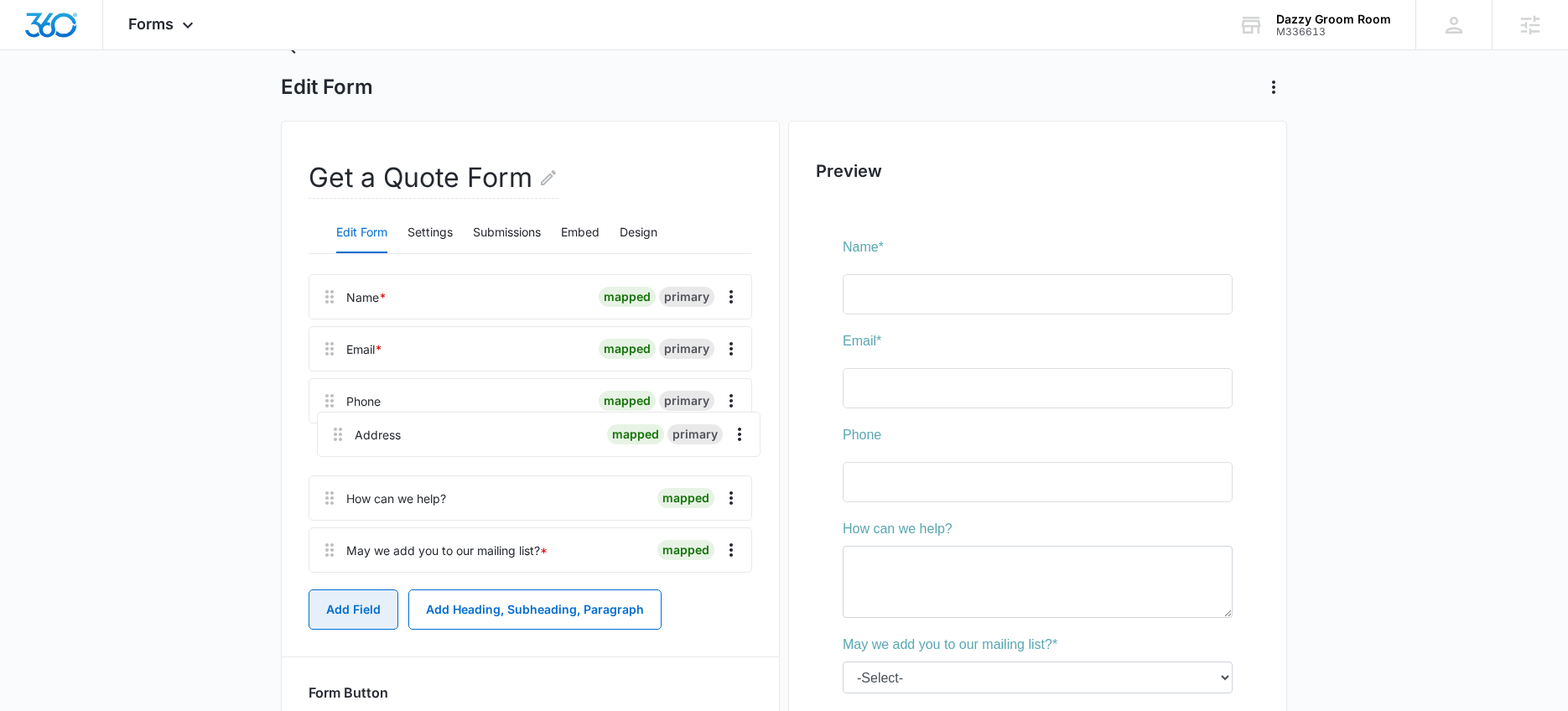
drag, startPoint x: 324, startPoint y: 559, endPoint x: 339, endPoint y: 431, distance: 128.9
click at [335, 431] on div "Name * mapped primary Email * mapped primary Phone mapped primary How can we he…" at bounding box center [530, 427] width 444 height 306
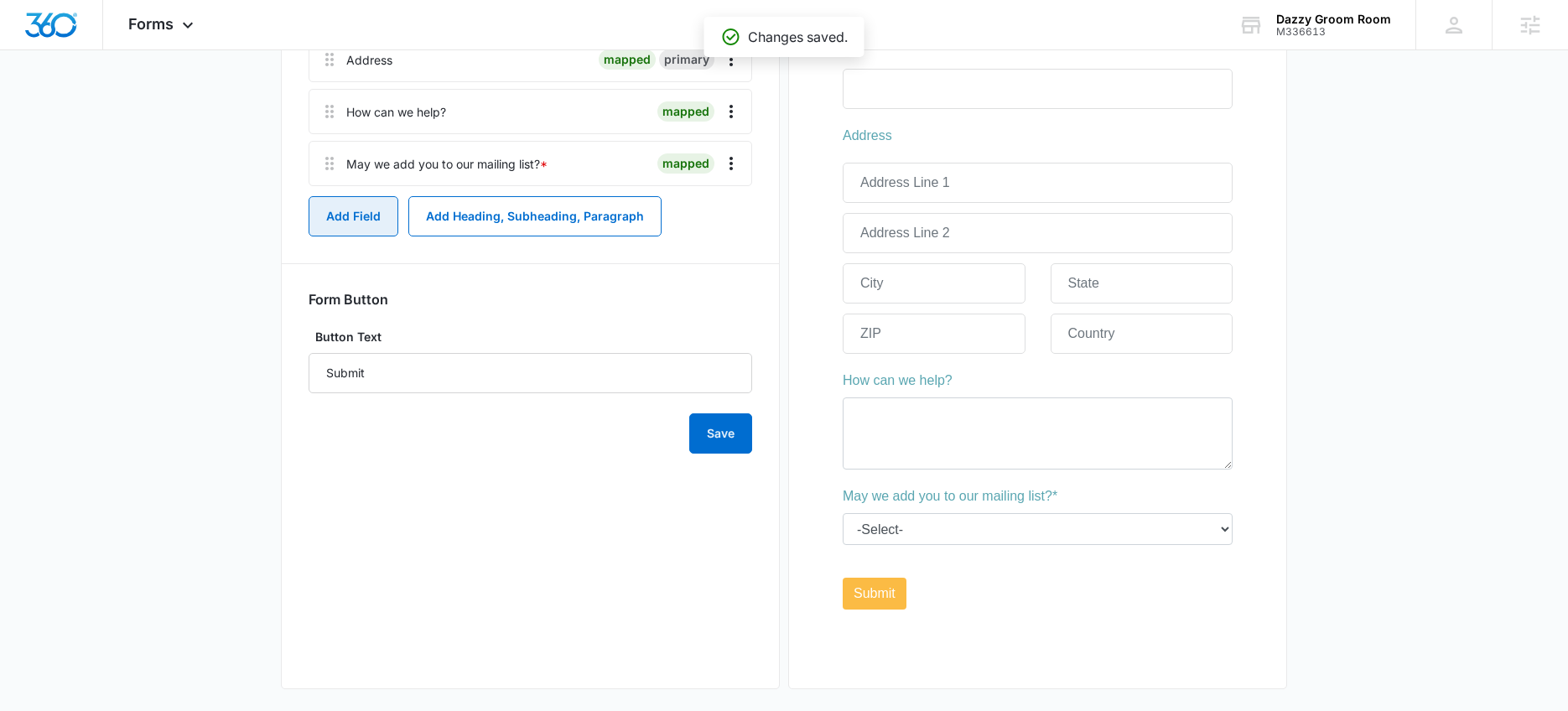
scroll to position [476, 0]
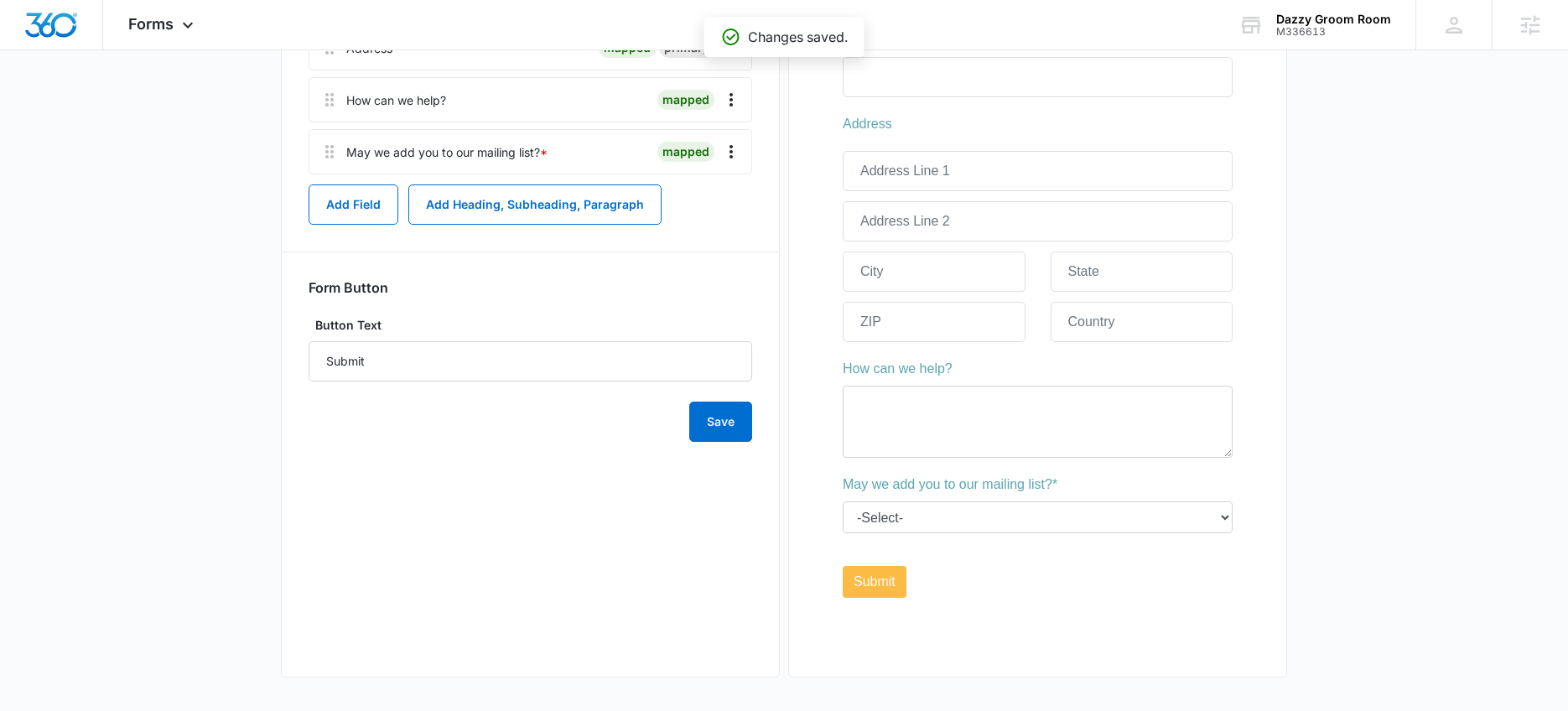
click at [751, 439] on div "Save" at bounding box center [530, 411] width 444 height 61
click at [736, 409] on button "Save" at bounding box center [720, 421] width 63 height 40
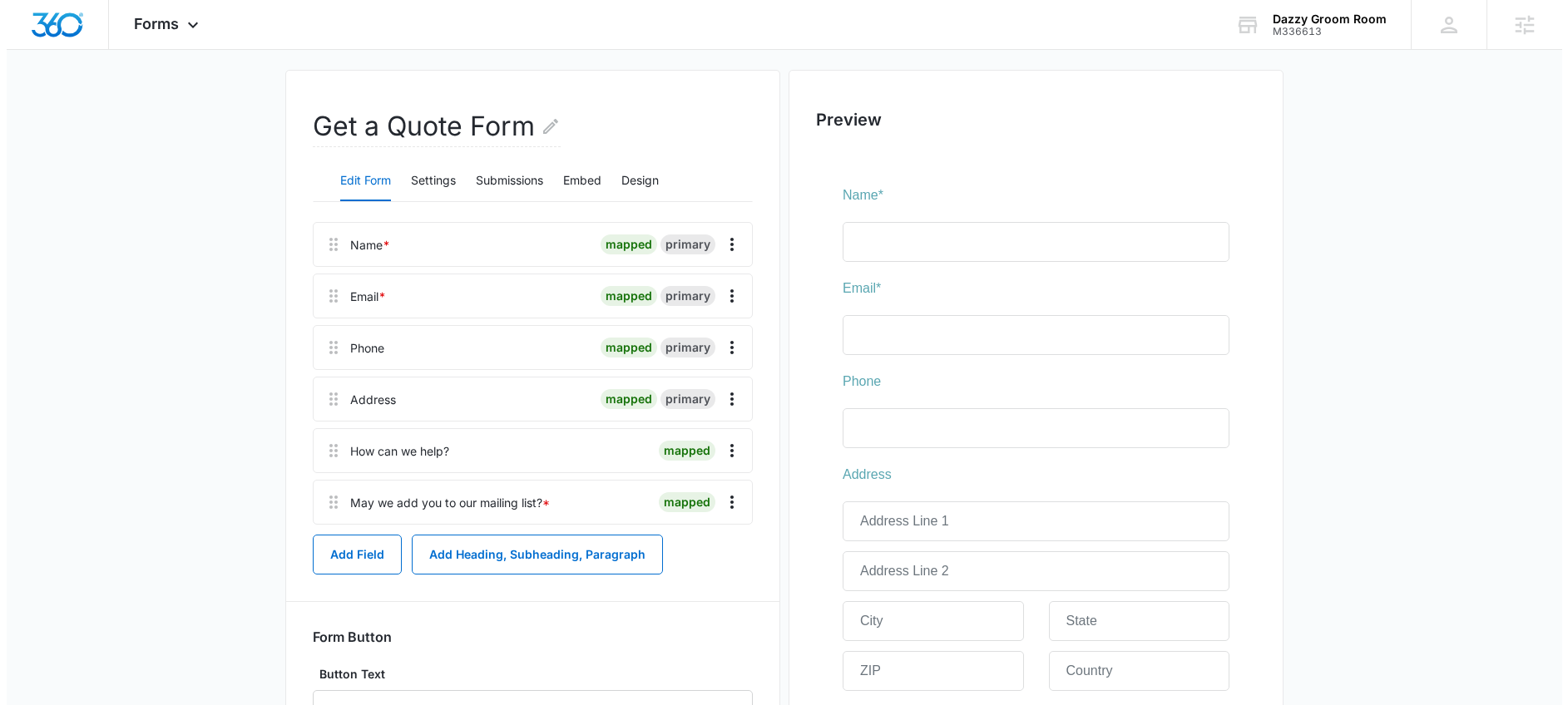
scroll to position [0, 0]
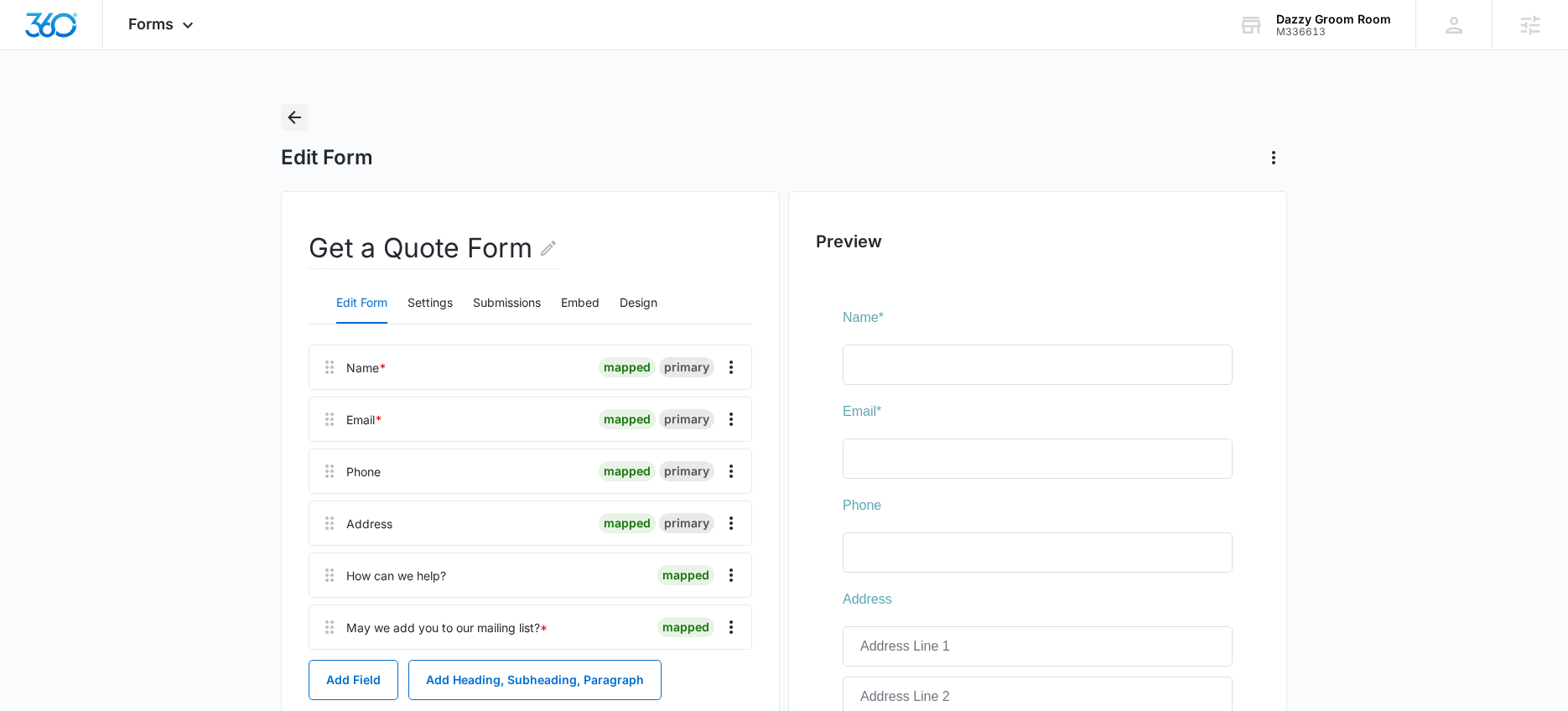
click at [294, 121] on icon "Back" at bounding box center [294, 117] width 13 height 13
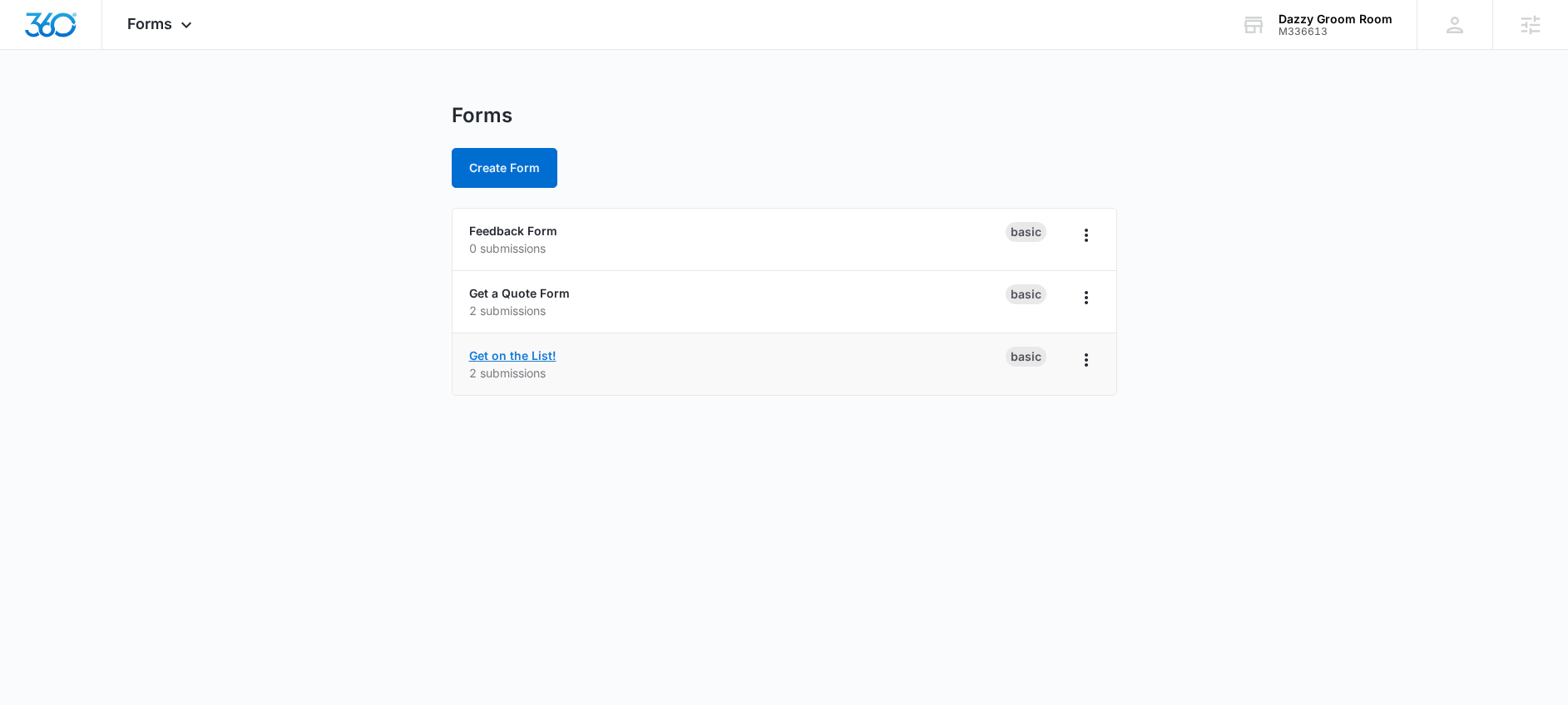
click at [500, 357] on link "Get on the List!" at bounding box center [512, 355] width 87 height 14
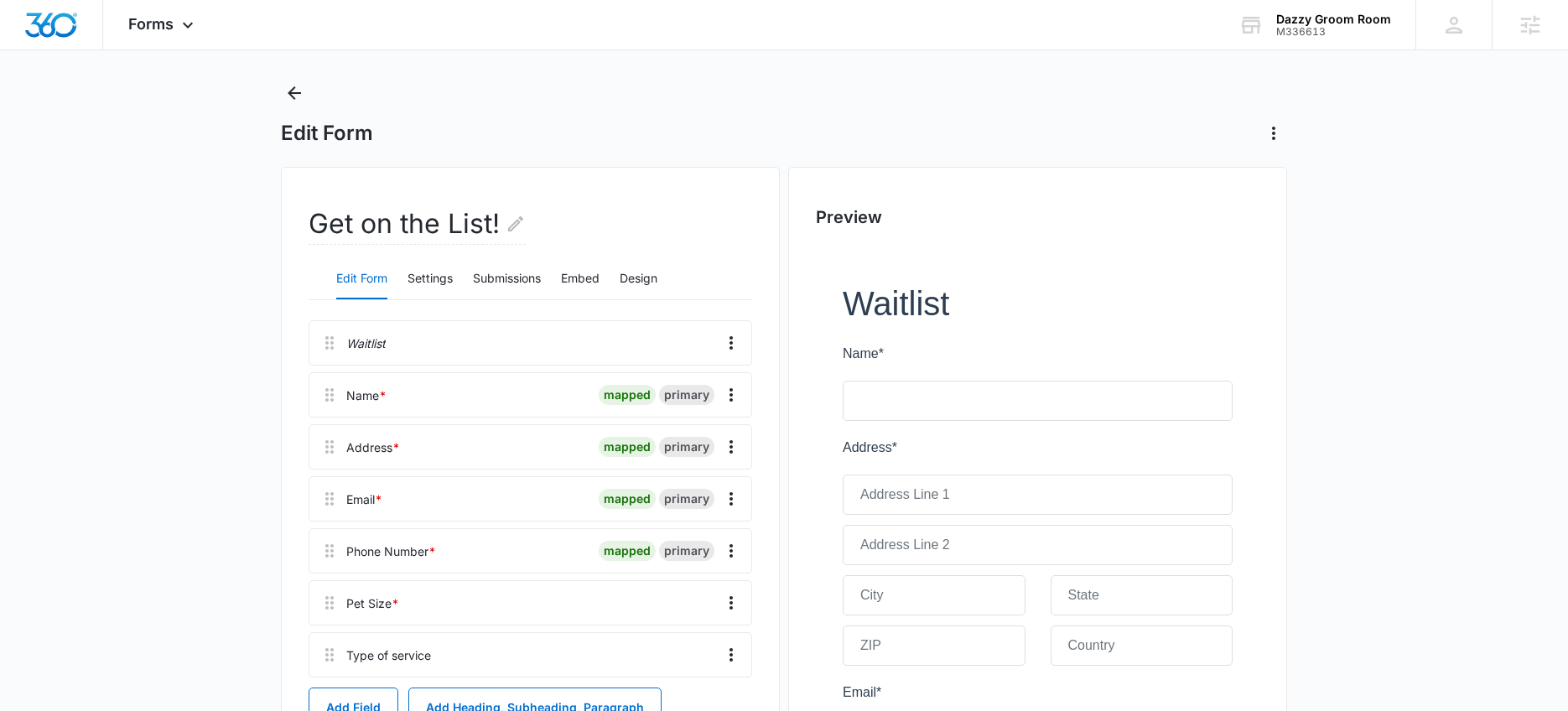
scroll to position [36, 0]
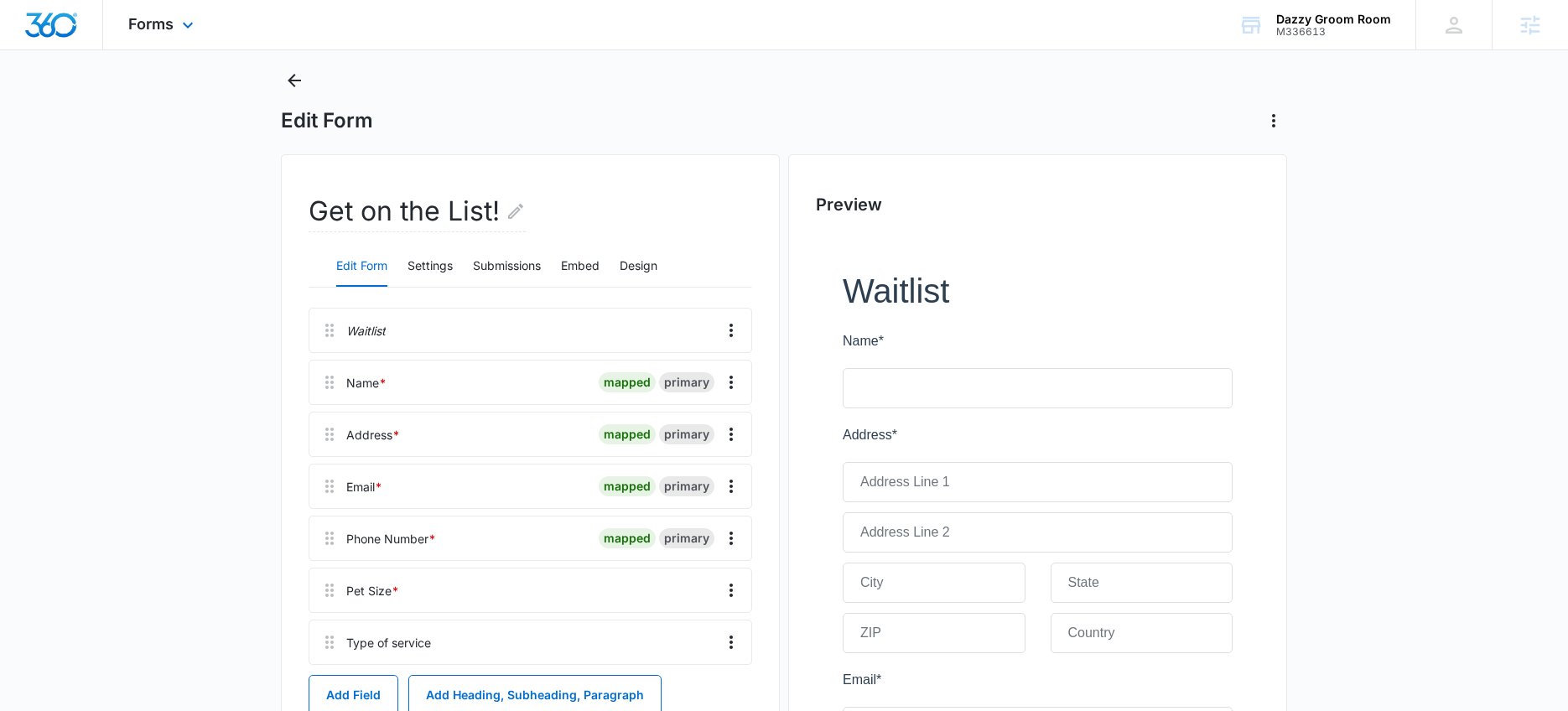
click at [184, 36] on div "Forms Apps Reputation Websites Forms CRM Email Social Shop Payments POS Content…" at bounding box center [163, 24] width 120 height 50
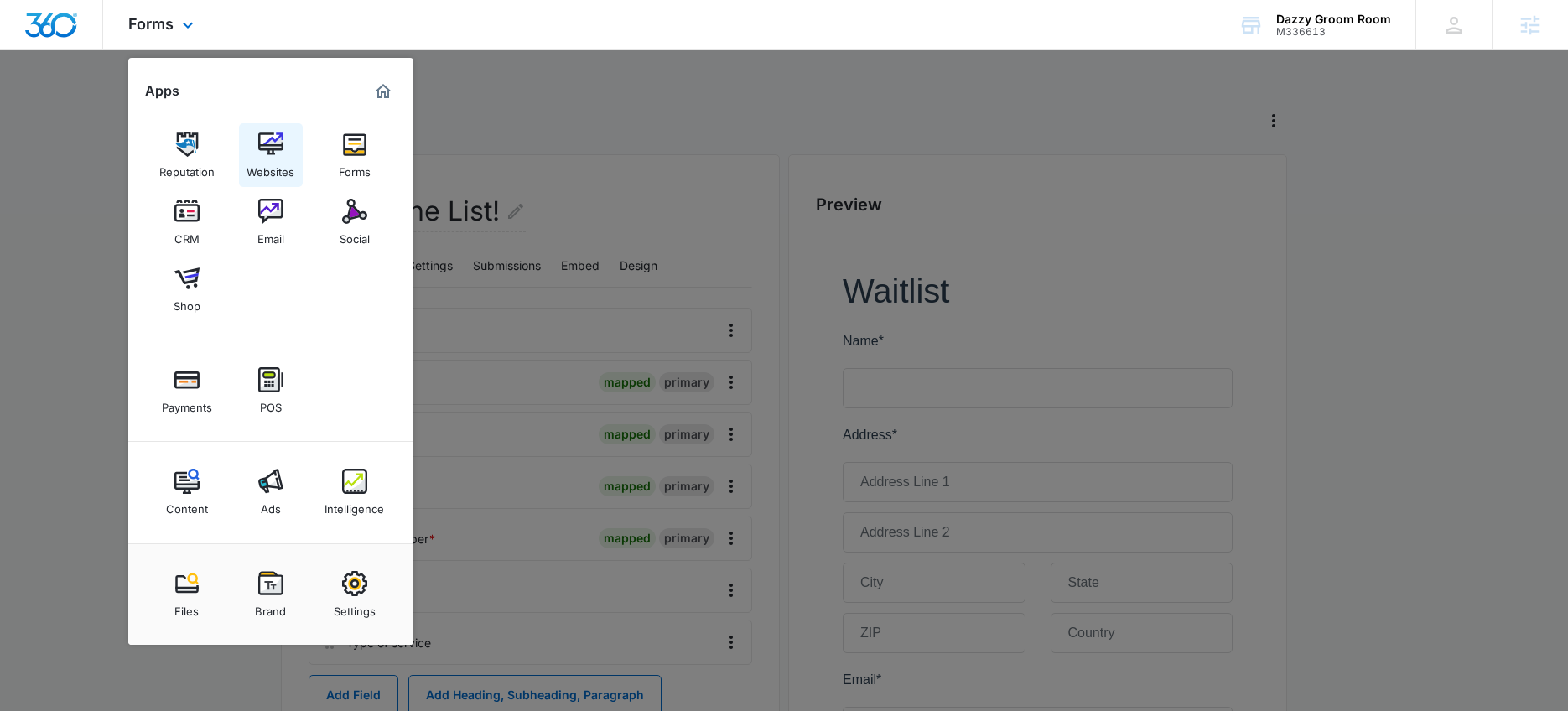
click at [293, 142] on link "Websites" at bounding box center [271, 155] width 64 height 64
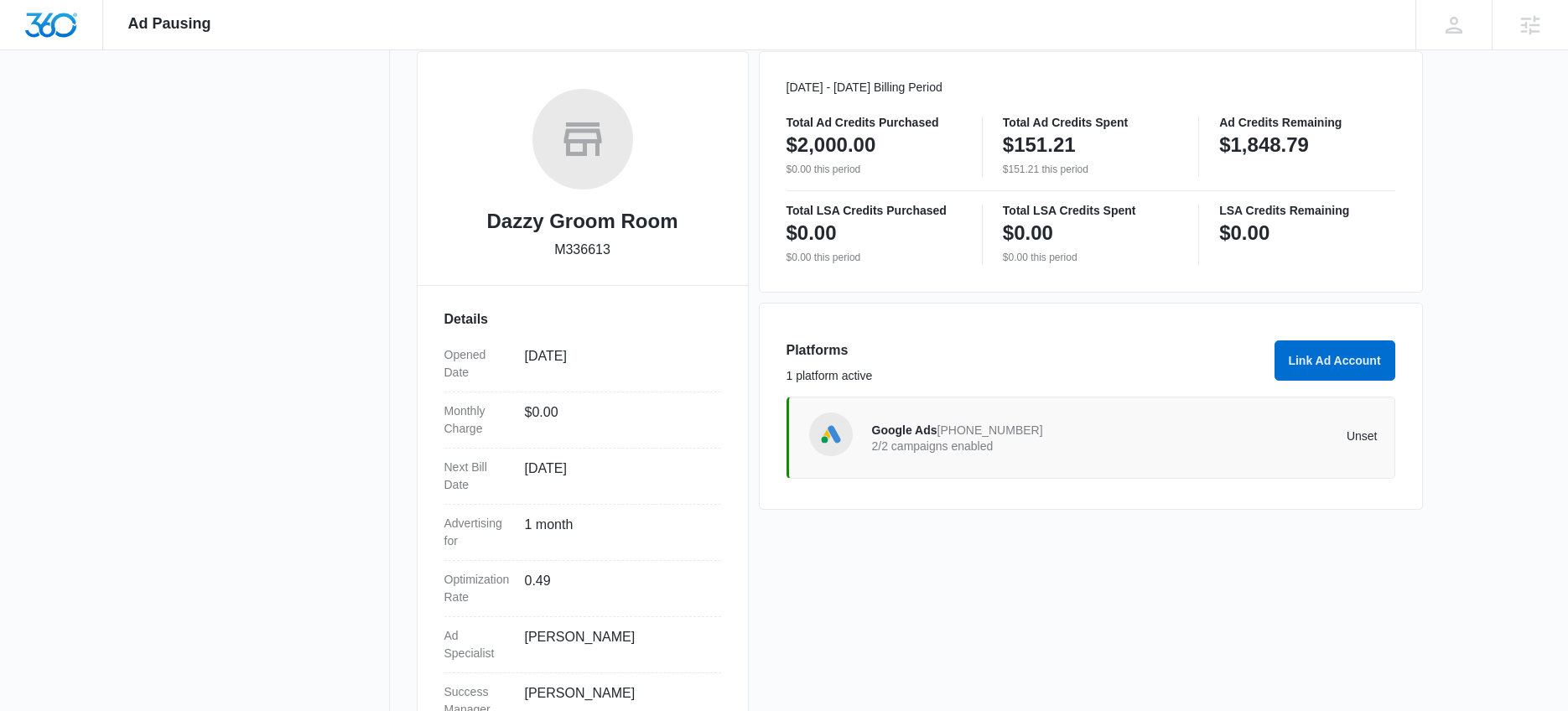
scroll to position [299, 0]
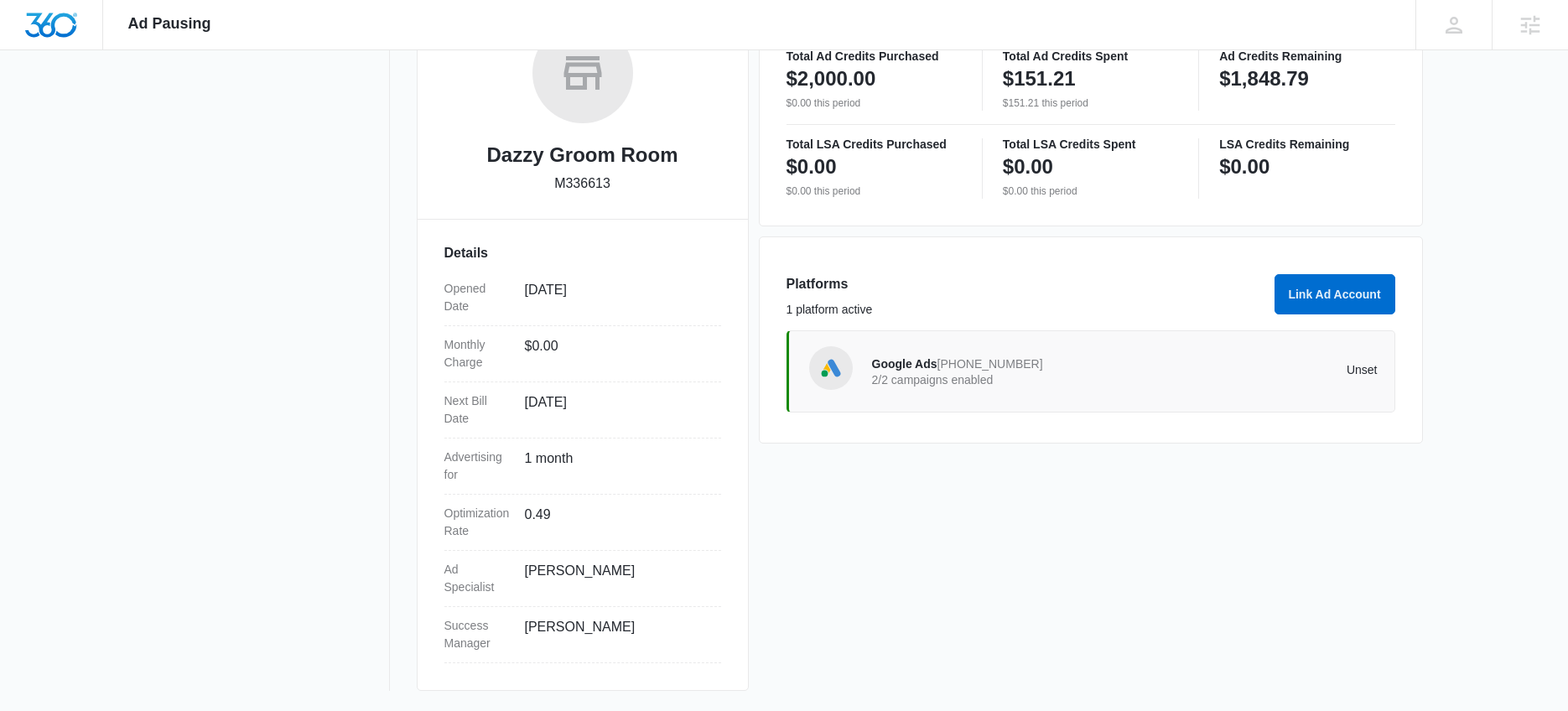
click at [899, 360] on span "Google Ads" at bounding box center [905, 363] width 65 height 13
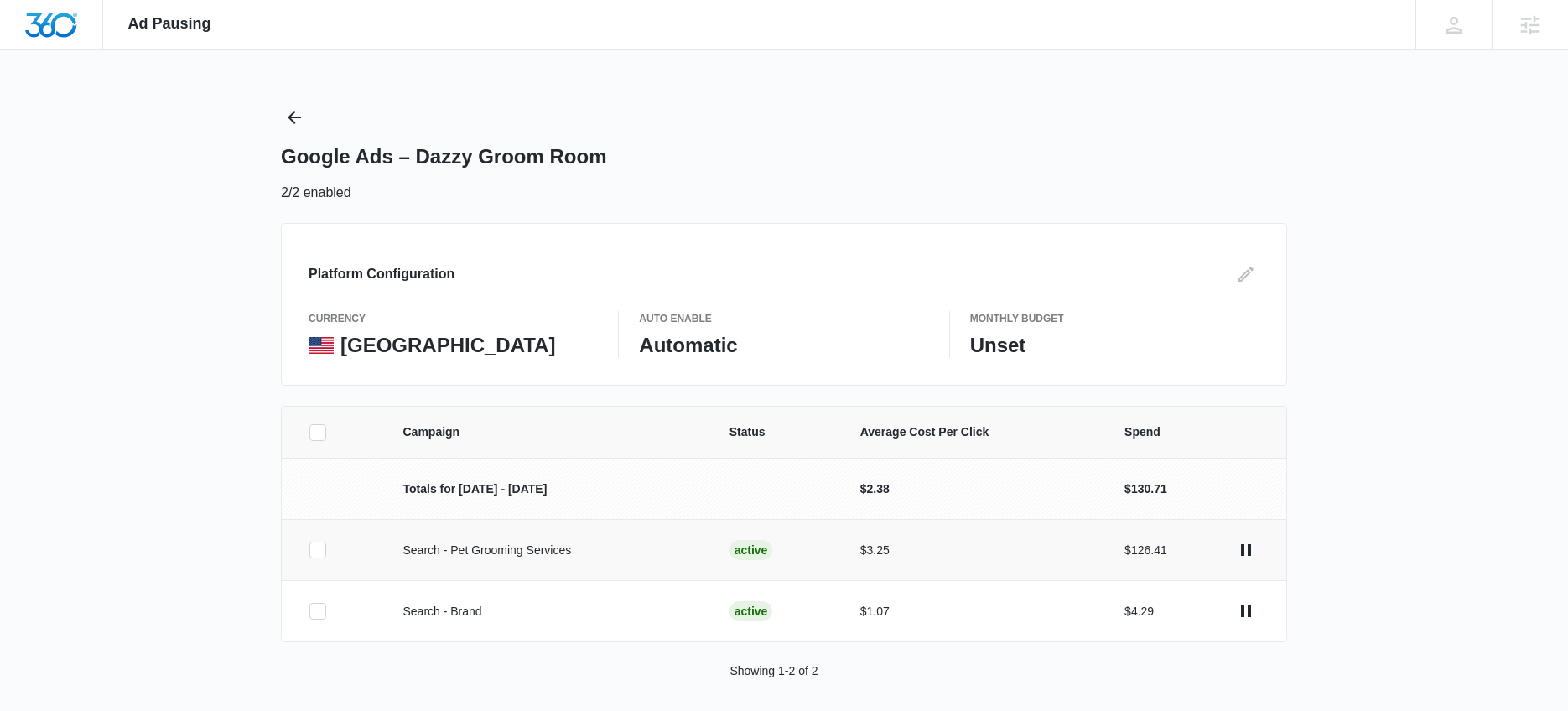
click at [528, 547] on p "Search - Pet Grooming Services" at bounding box center [546, 550] width 286 height 18
click at [465, 561] on td "Search - Pet Grooming Services" at bounding box center [545, 550] width 326 height 62
click at [233, 370] on div "Ad Pausing Apps Reputation Websites Forms CRM Email Social Shop Payments POS Co…" at bounding box center [784, 355] width 1568 height 711
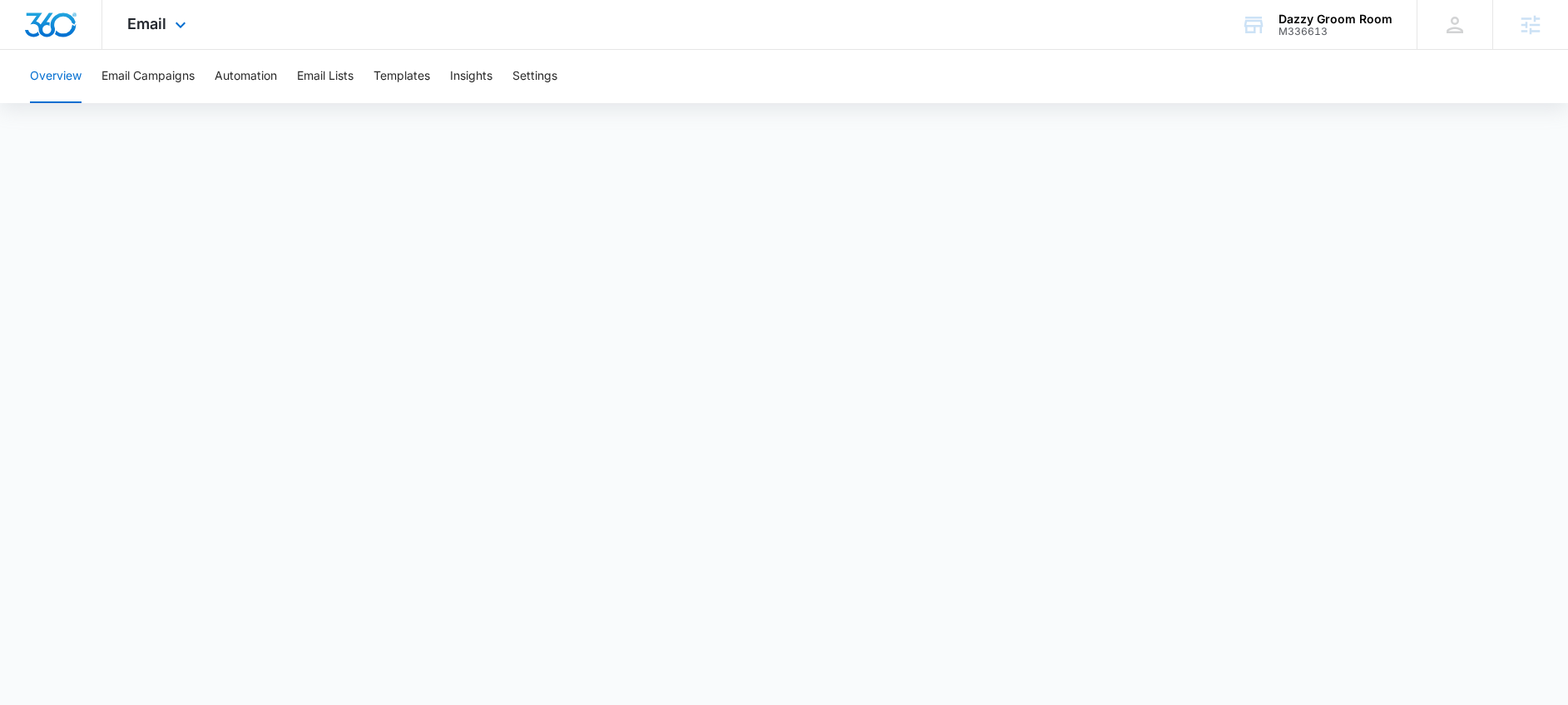
click at [132, 37] on div "Email Apps Reputation Websites Forms CRM Email Social Shop Payments POS Content…" at bounding box center [158, 24] width 113 height 49
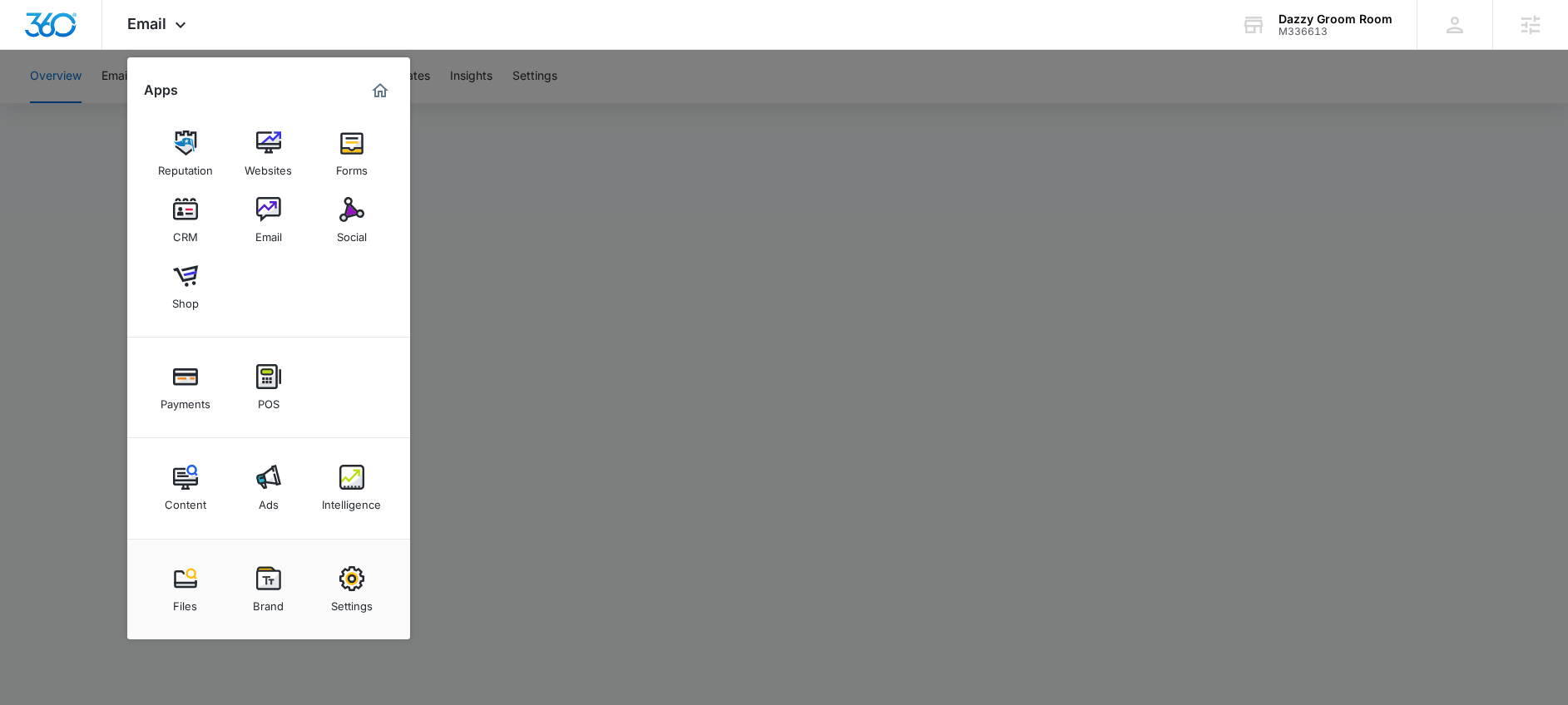
click at [532, 216] on div at bounding box center [784, 352] width 1568 height 705
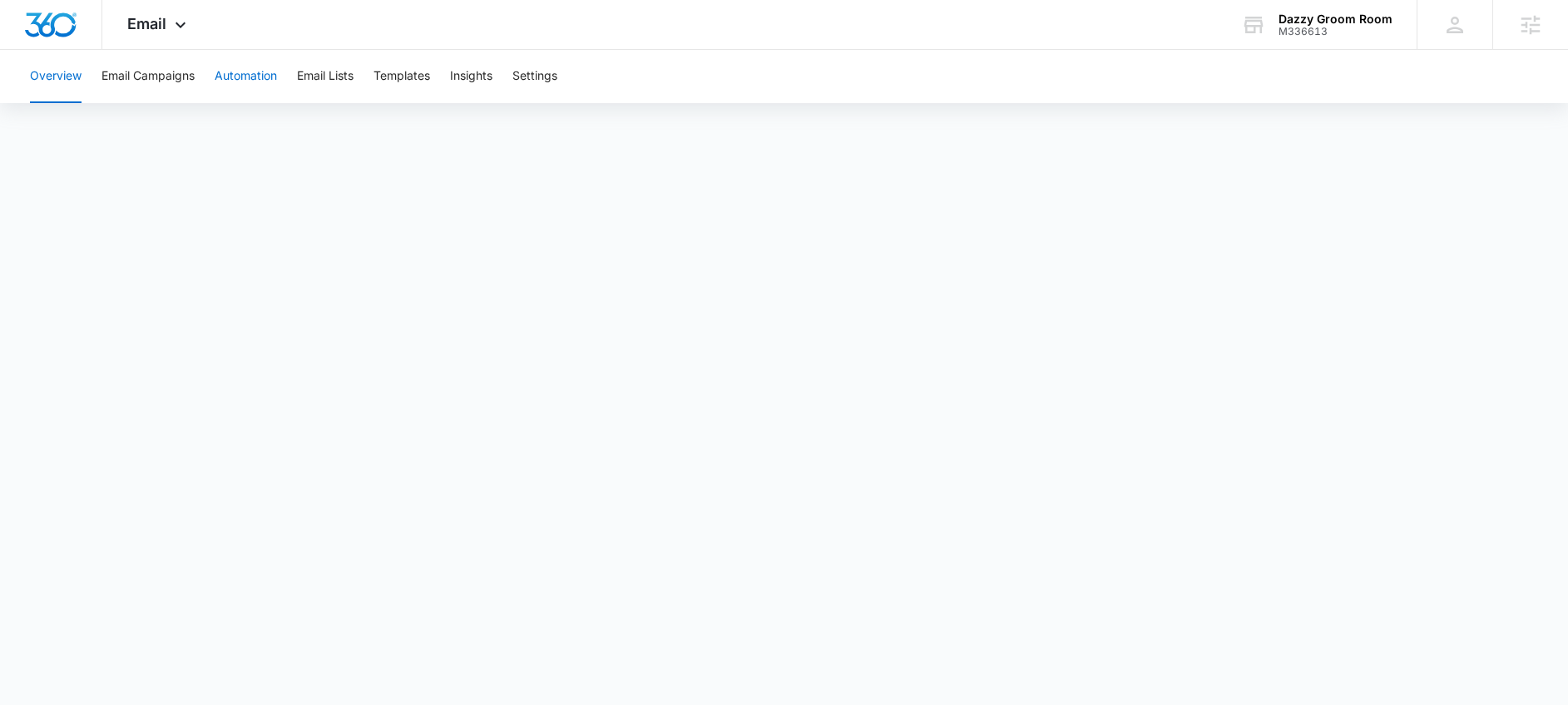
click at [243, 86] on button "Automation" at bounding box center [246, 76] width 62 height 53
click at [308, 69] on button "Email Lists" at bounding box center [324, 76] width 57 height 53
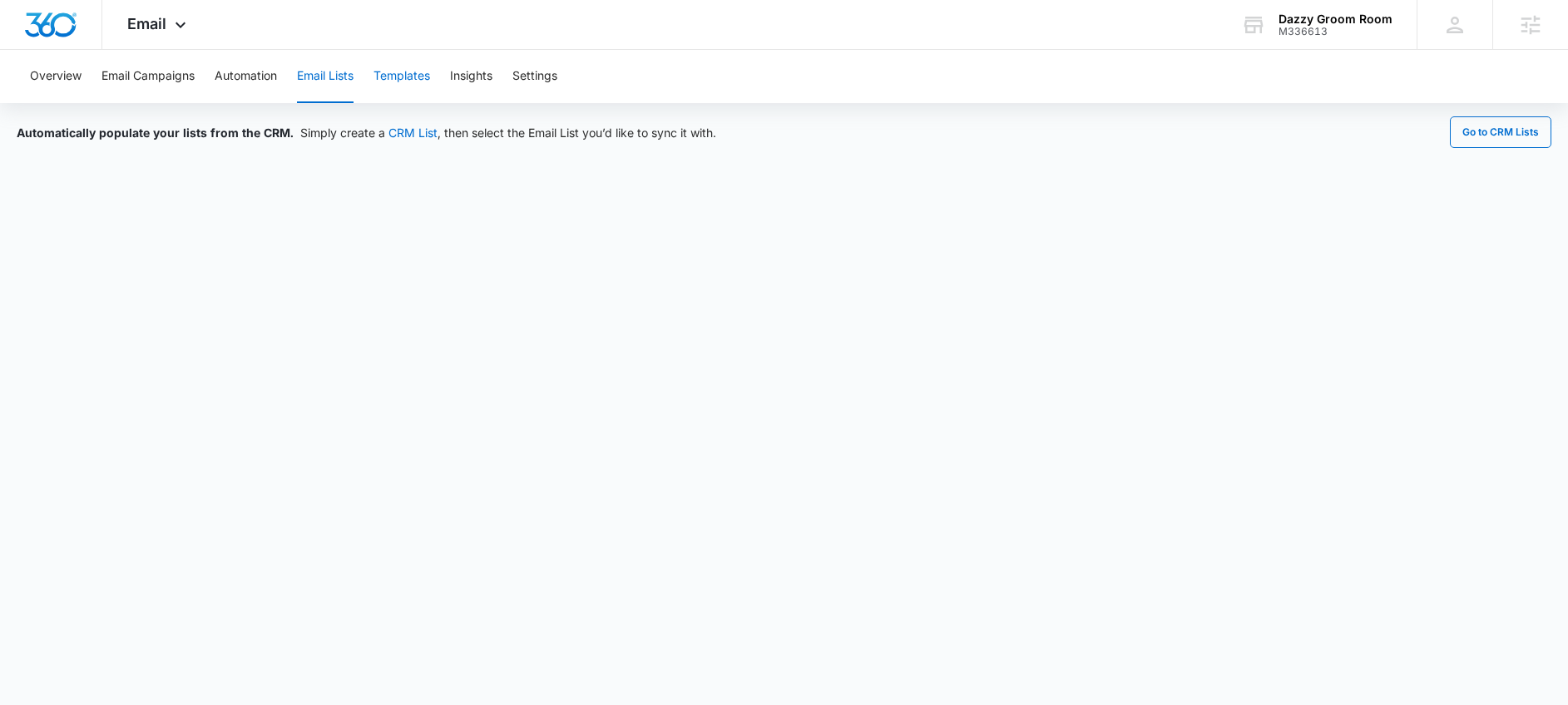
click at [411, 74] on button "Templates" at bounding box center [401, 76] width 57 height 53
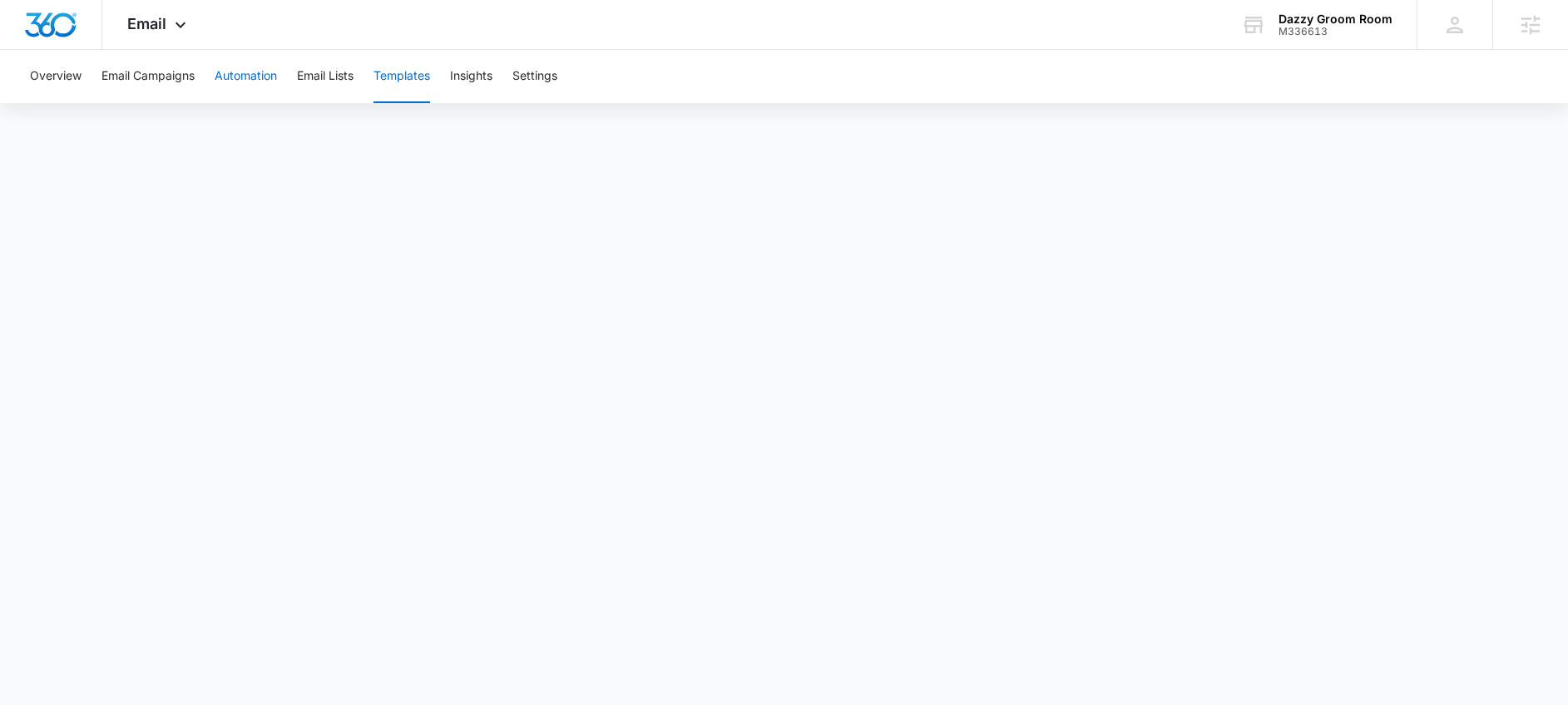
click at [247, 85] on button "Automation" at bounding box center [246, 76] width 62 height 53
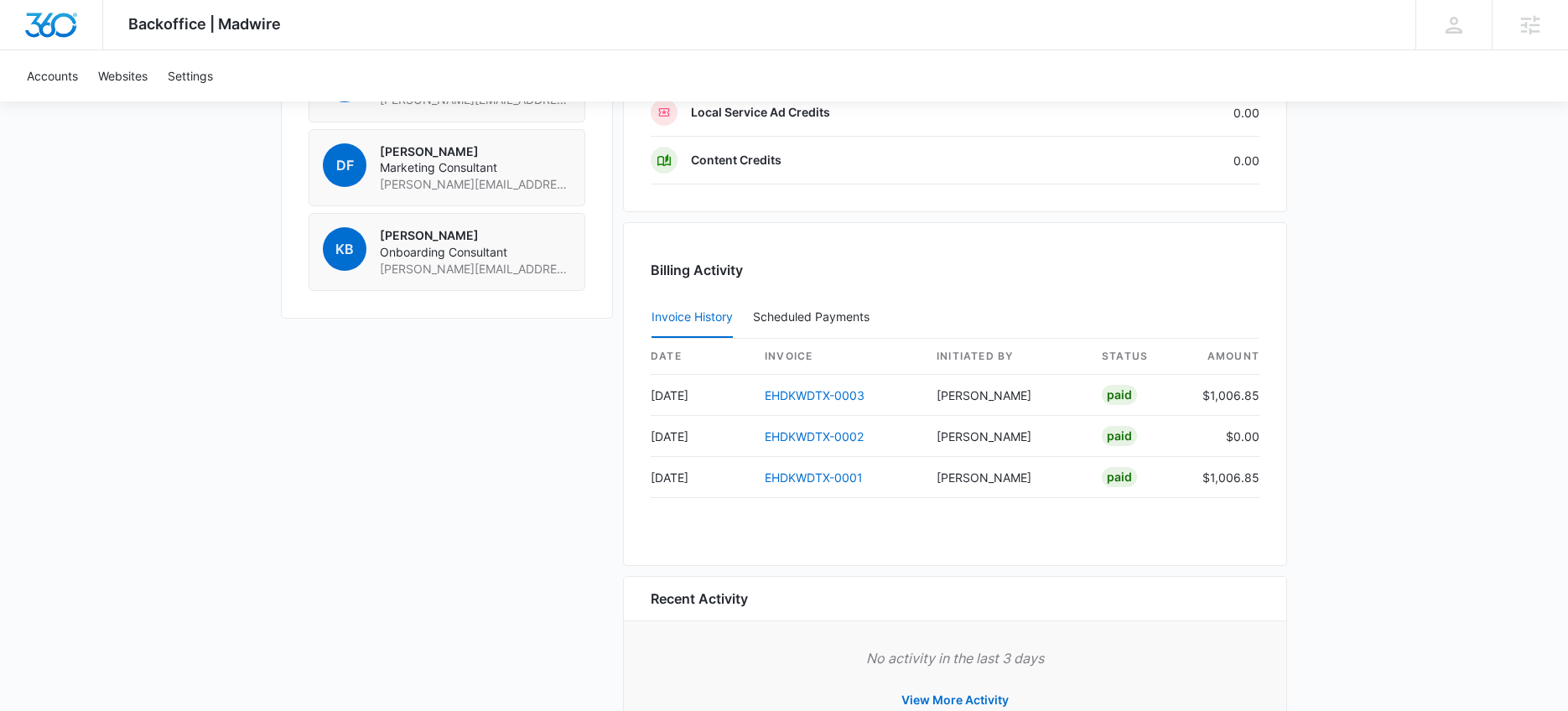
scroll to position [1470, 0]
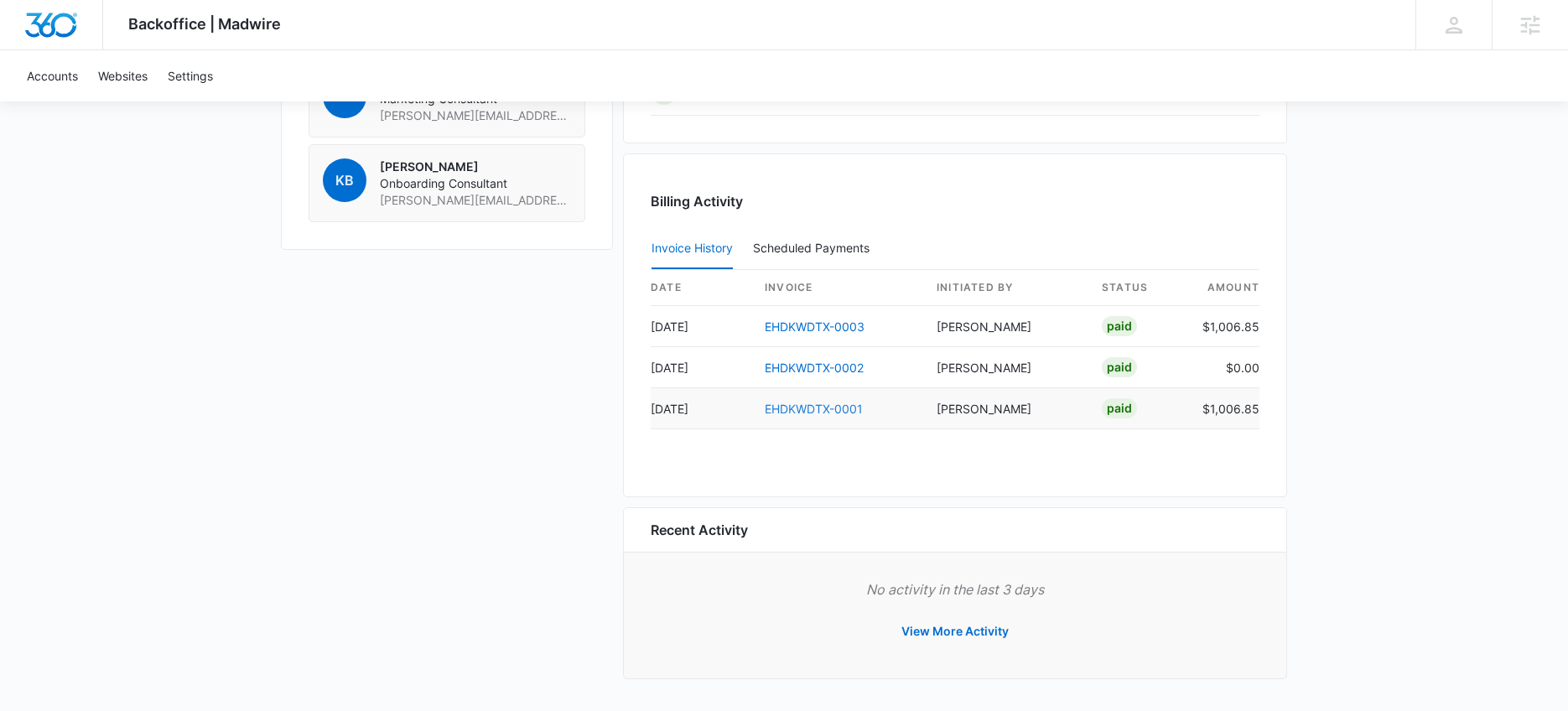
click at [795, 405] on link "EHDKWDTX-0001" at bounding box center [814, 408] width 98 height 14
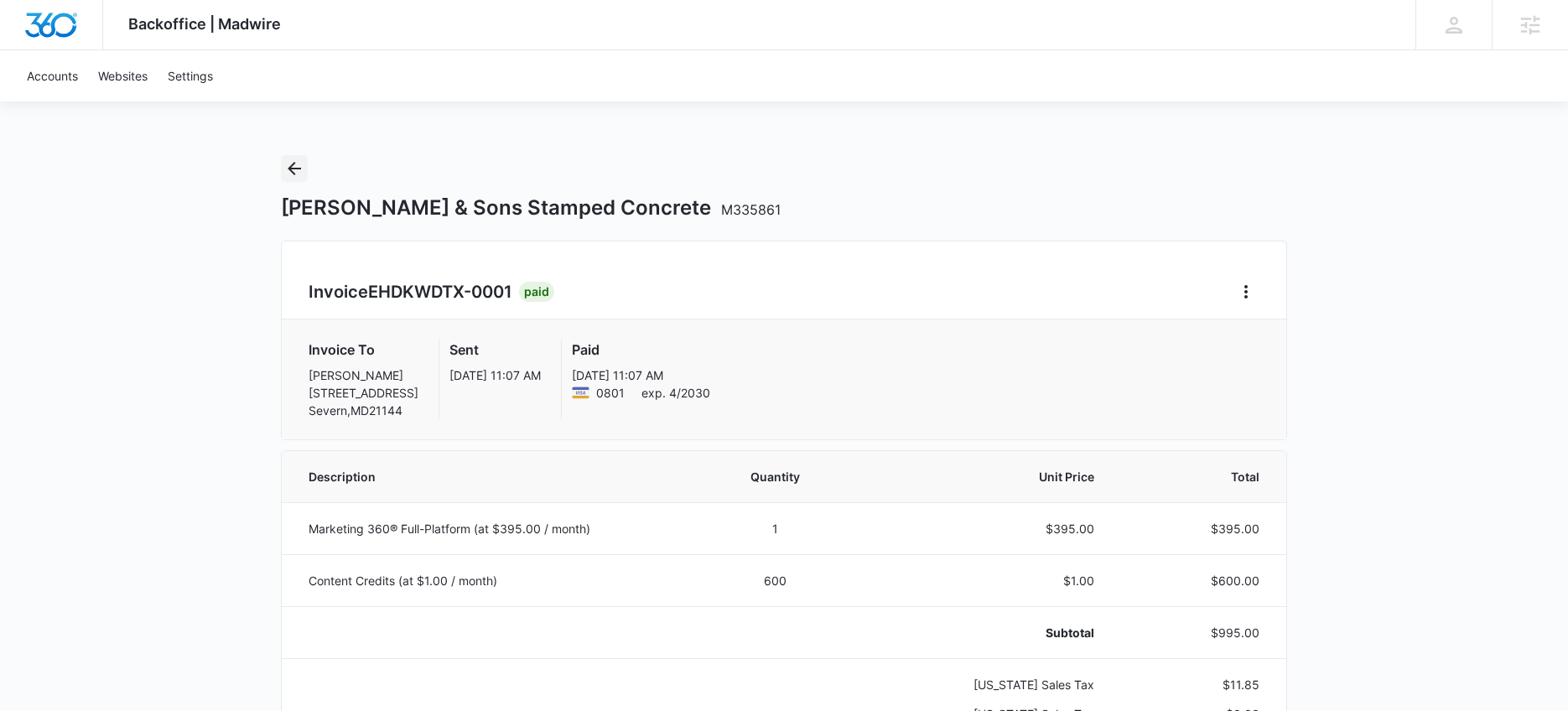
click at [289, 166] on icon "Back" at bounding box center [294, 169] width 21 height 21
